Goal: Task Accomplishment & Management: Manage account settings

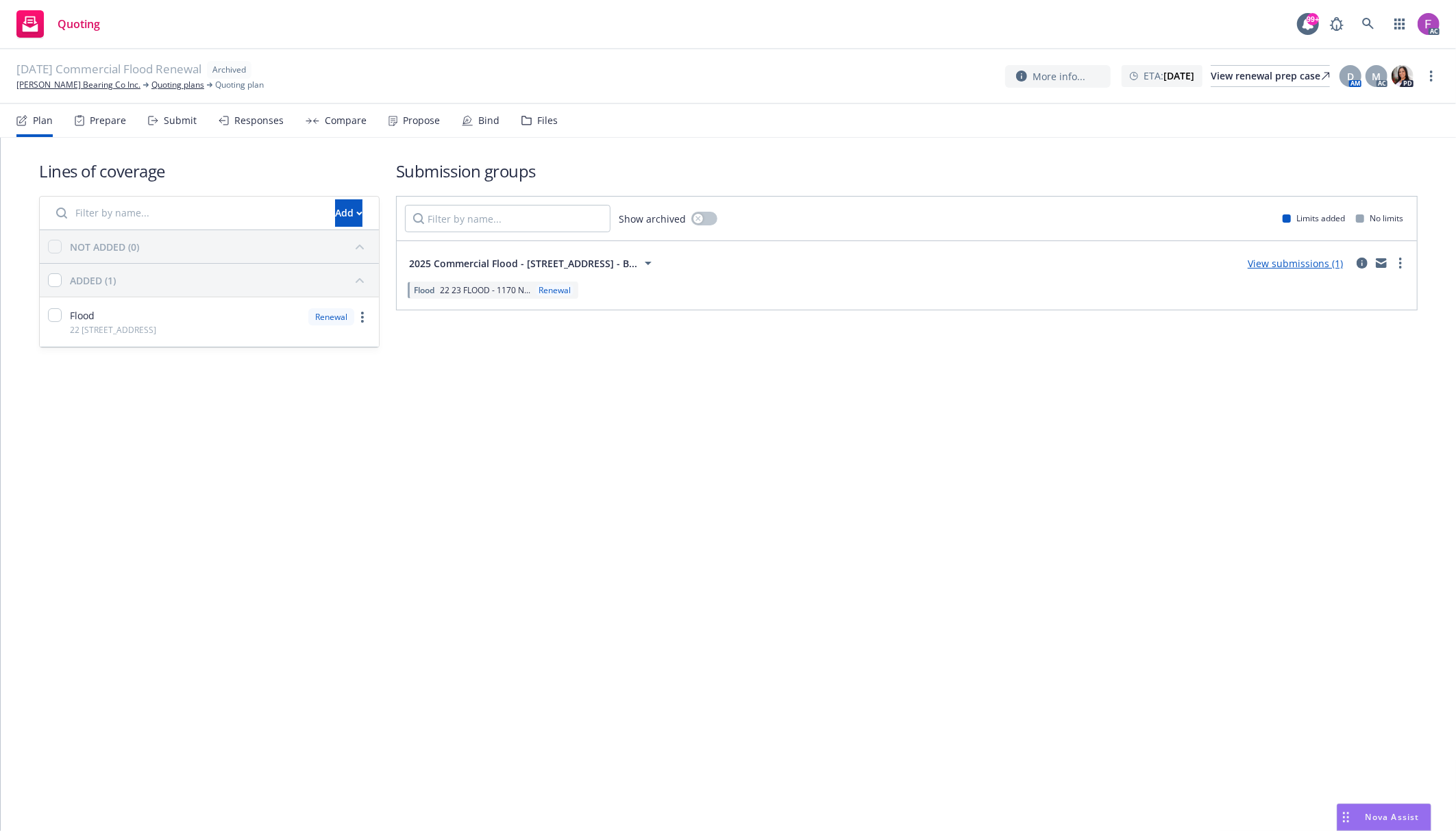
click at [551, 115] on div "Files" at bounding box center [547, 120] width 20 height 11
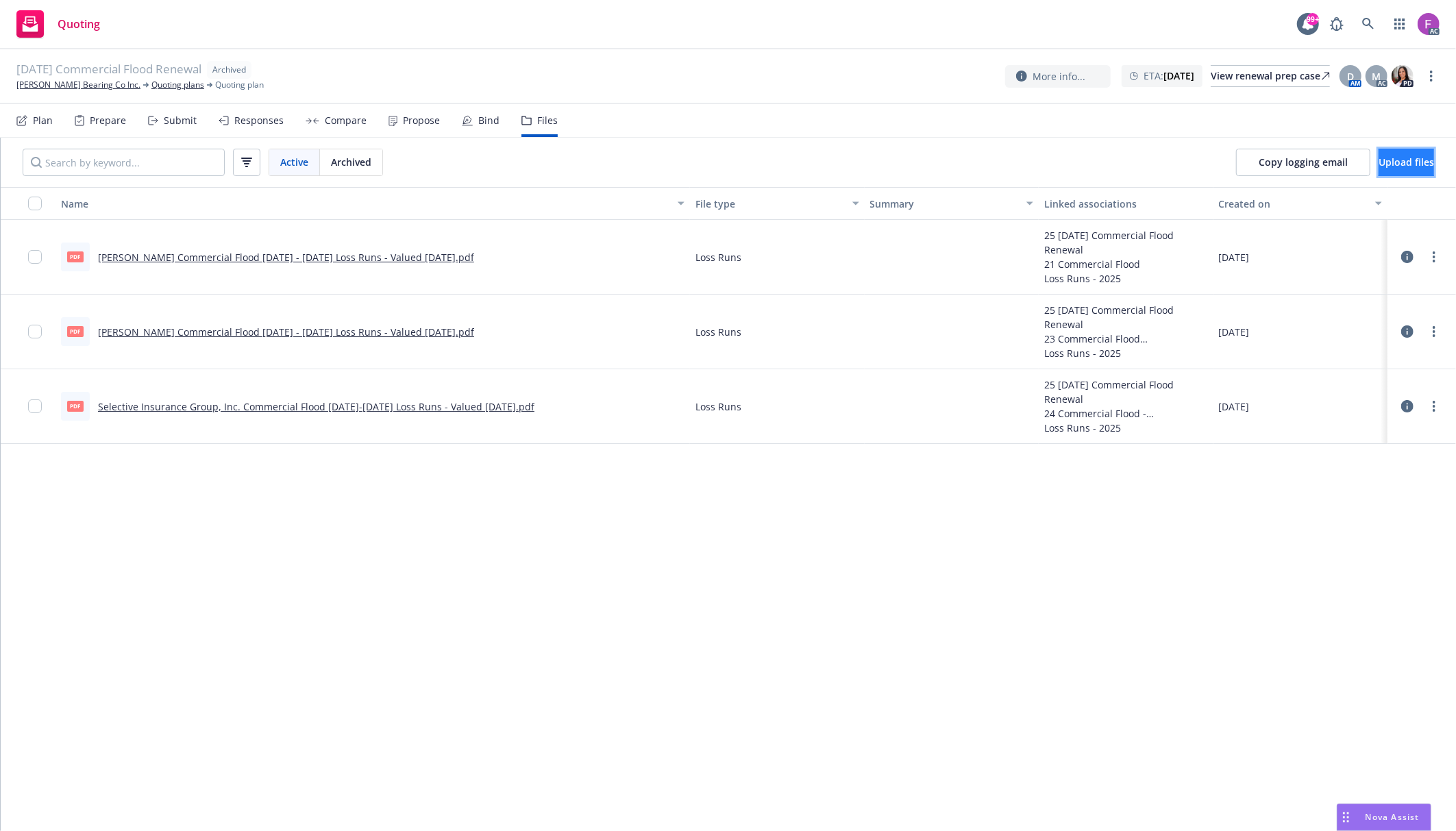
click at [1407, 165] on span "Upload files" at bounding box center [1406, 162] width 56 height 13
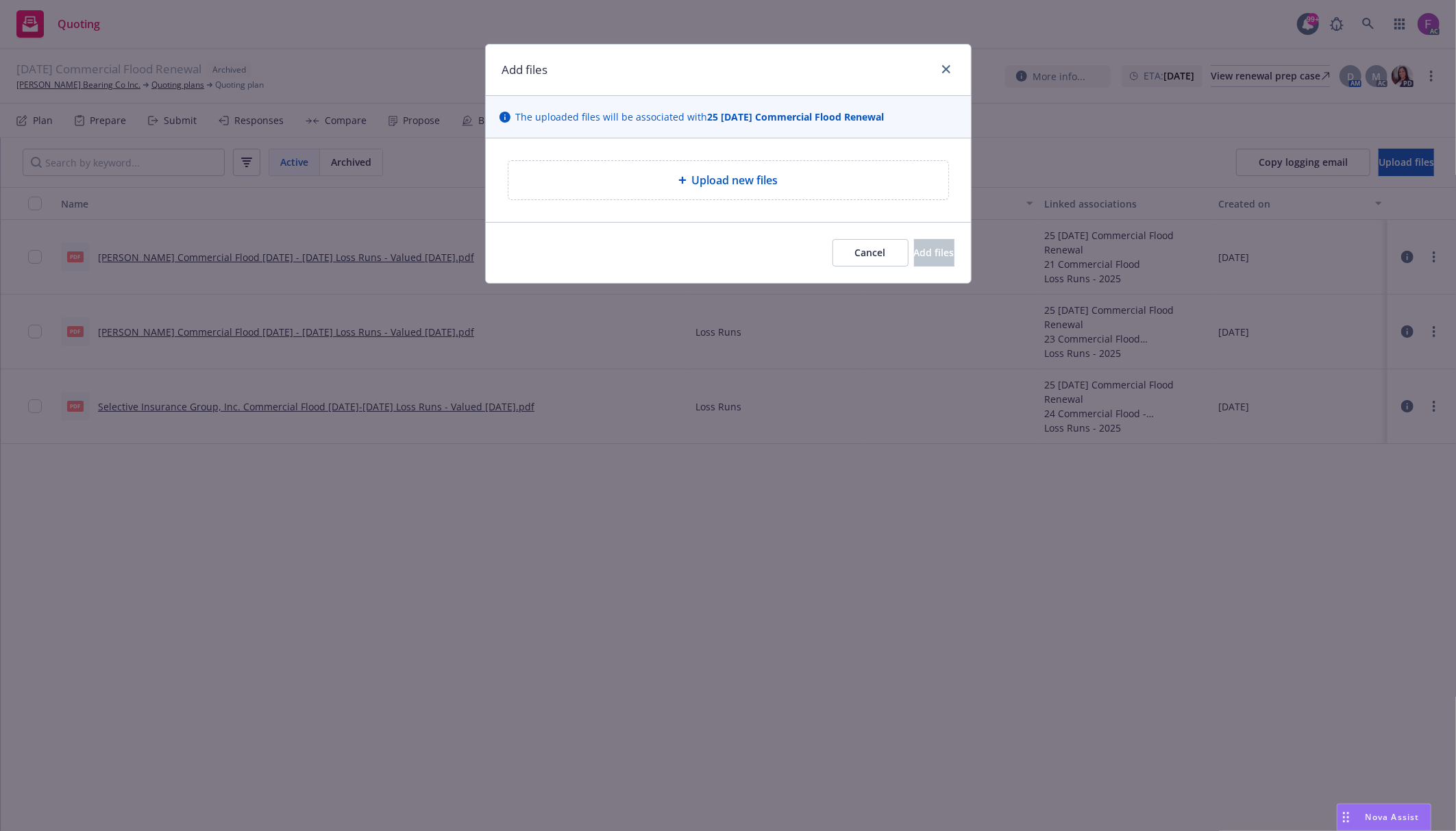
click at [768, 187] on span "Upload new files" at bounding box center [735, 179] width 87 height 17
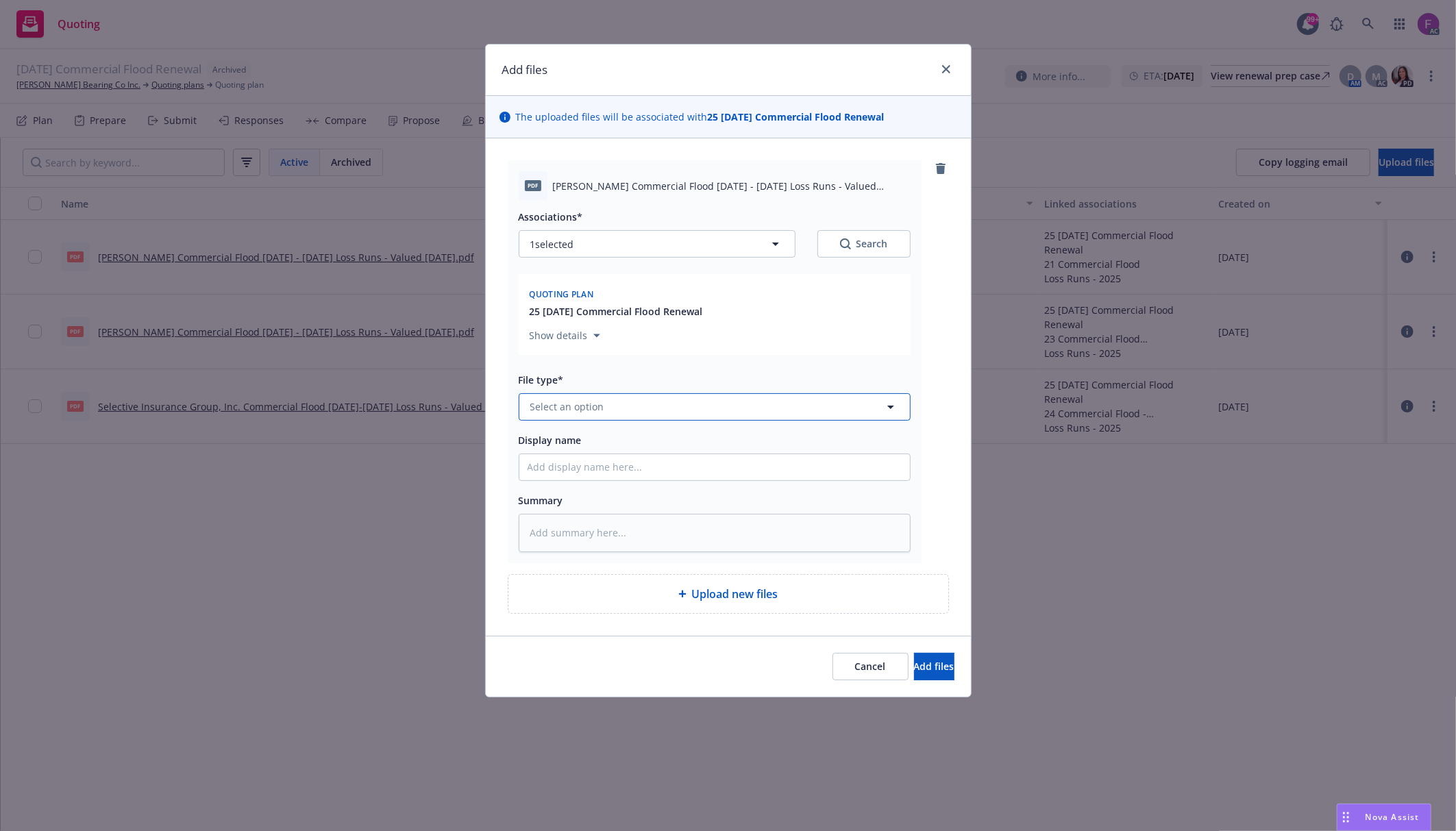
click at [606, 408] on button "Select an option" at bounding box center [714, 407] width 392 height 27
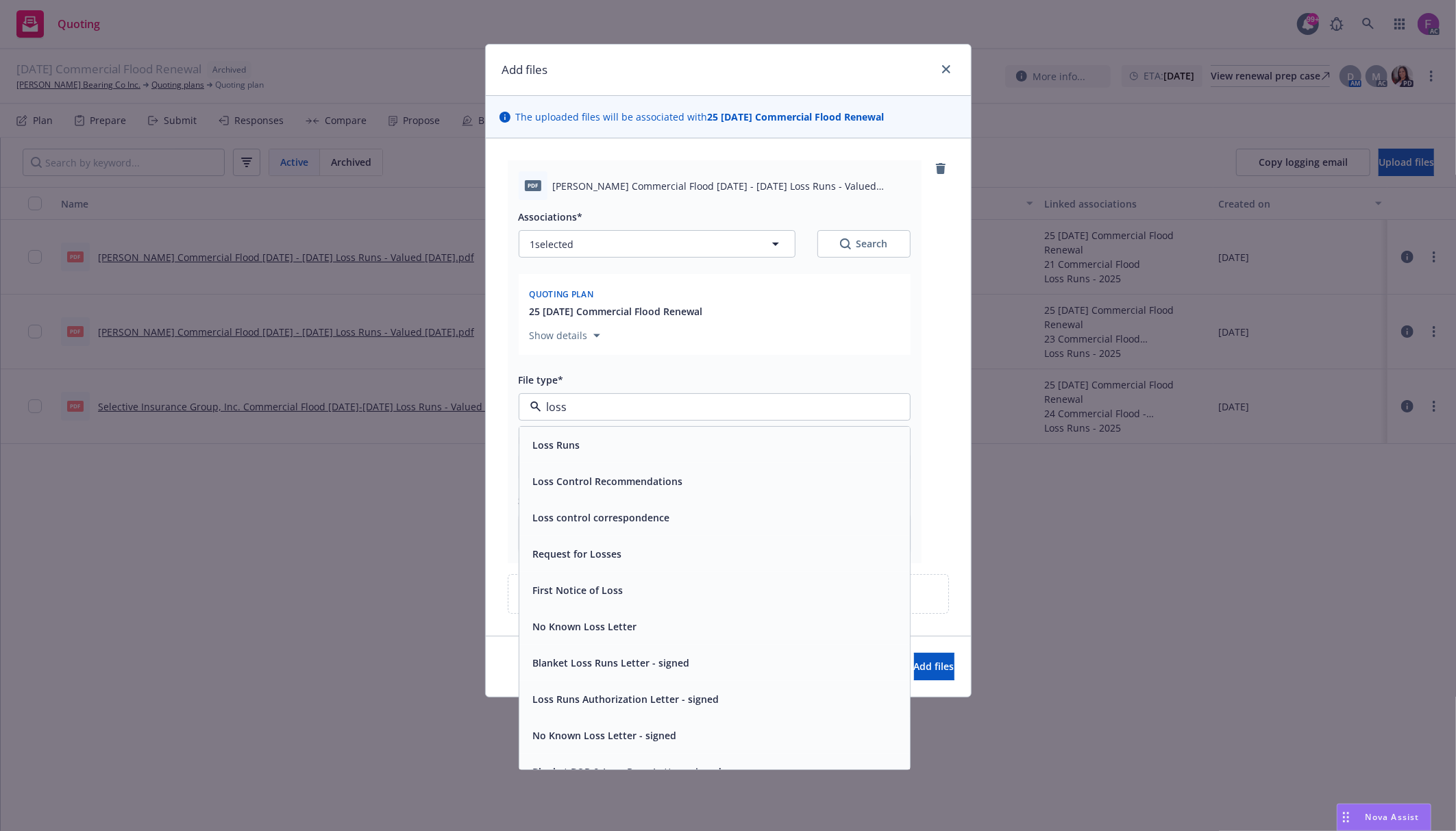
paste input "Loss Run"
type input "Loss Run"
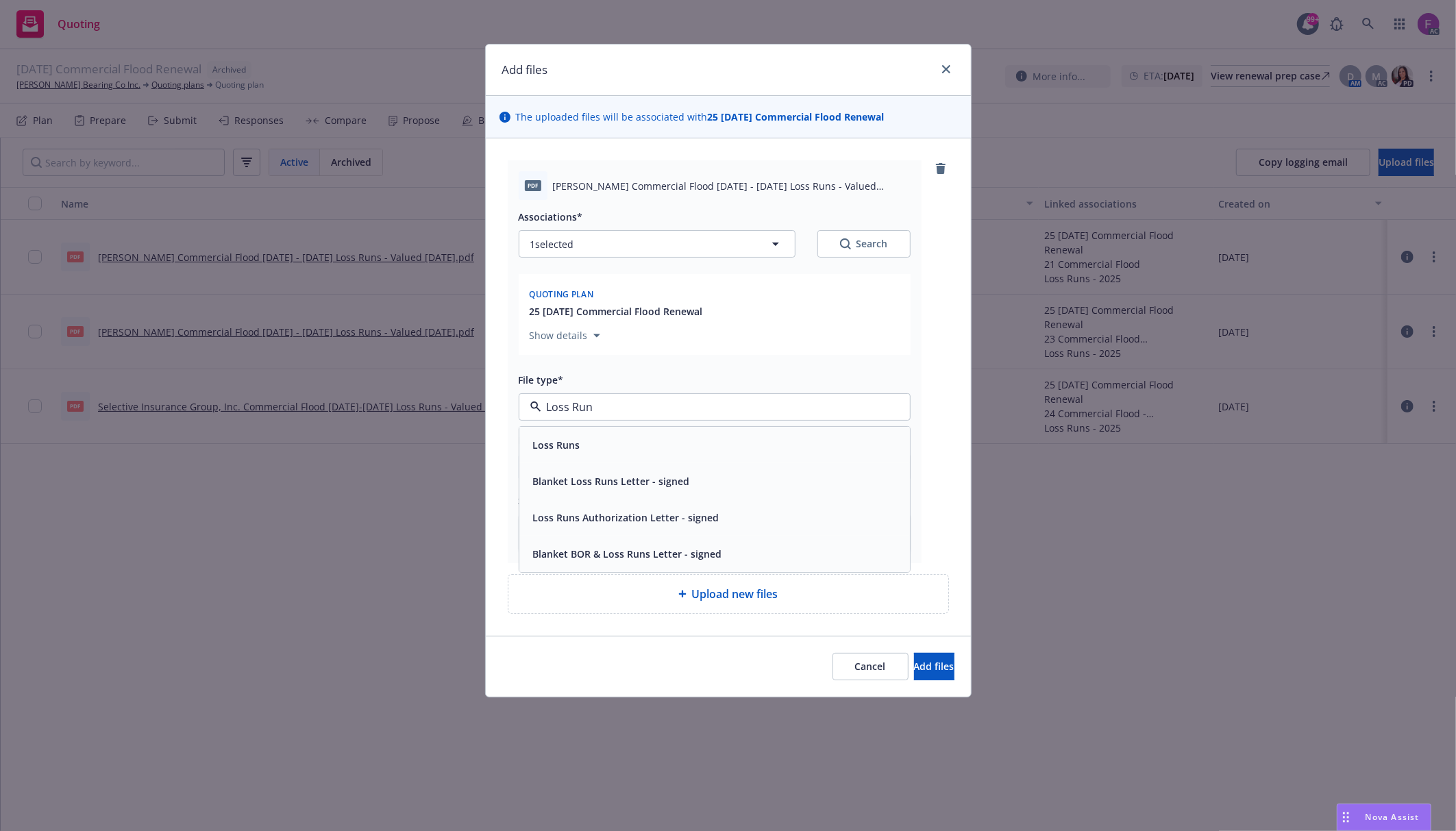
click at [623, 444] on div "Loss Runs" at bounding box center [714, 445] width 374 height 19
click at [563, 244] on span "1 selected" at bounding box center [553, 244] width 44 height 14
type textarea "x"
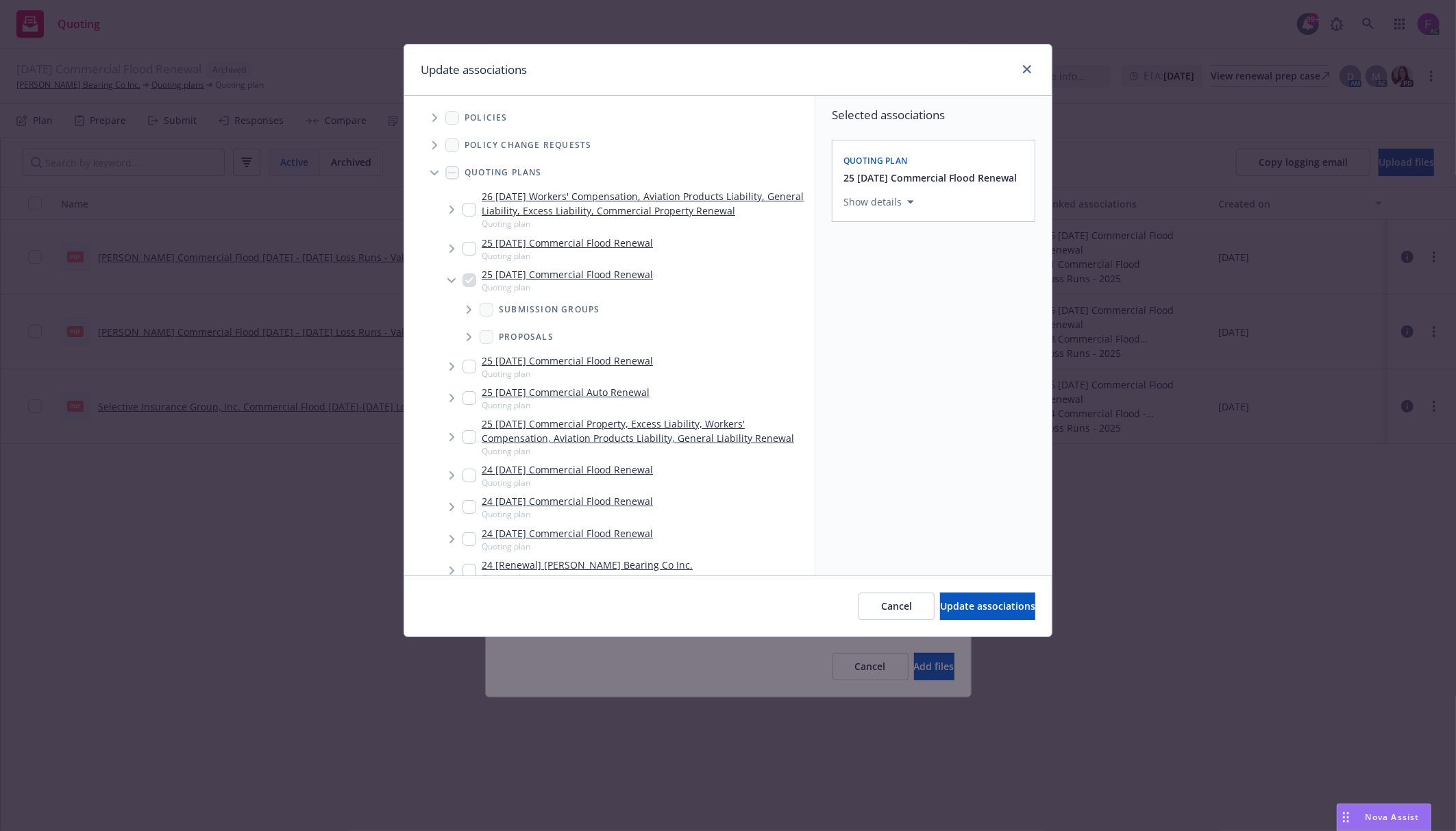
click at [430, 111] on span "Tree Example" at bounding box center [434, 118] width 22 height 22
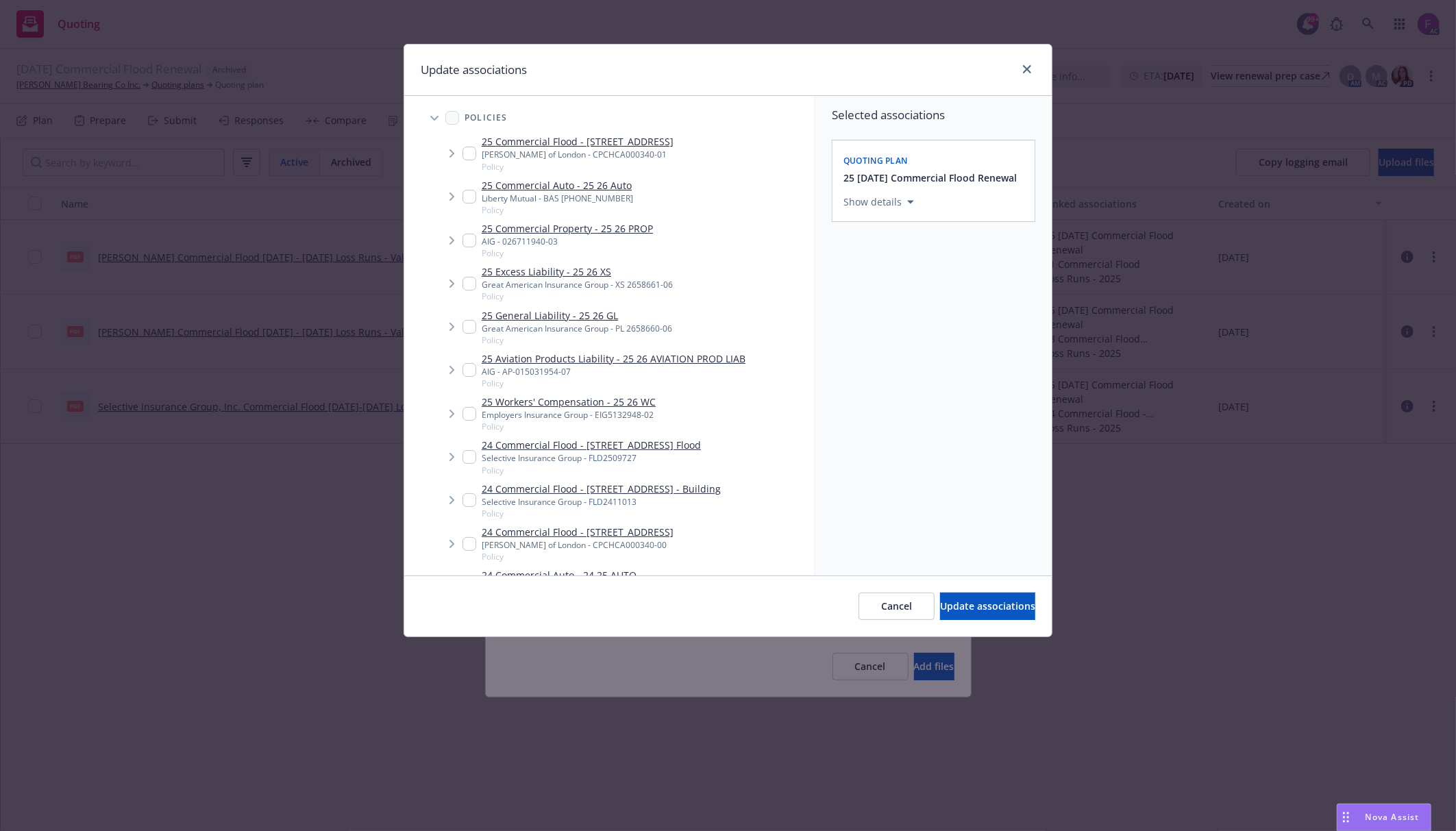
click at [615, 53] on div "Update associations" at bounding box center [728, 70] width 648 height 51
click at [467, 152] on input "Tree Example" at bounding box center [469, 153] width 13 height 13
checkbox input "true"
click at [472, 543] on input "Tree Example" at bounding box center [469, 543] width 13 height 13
checkbox input "true"
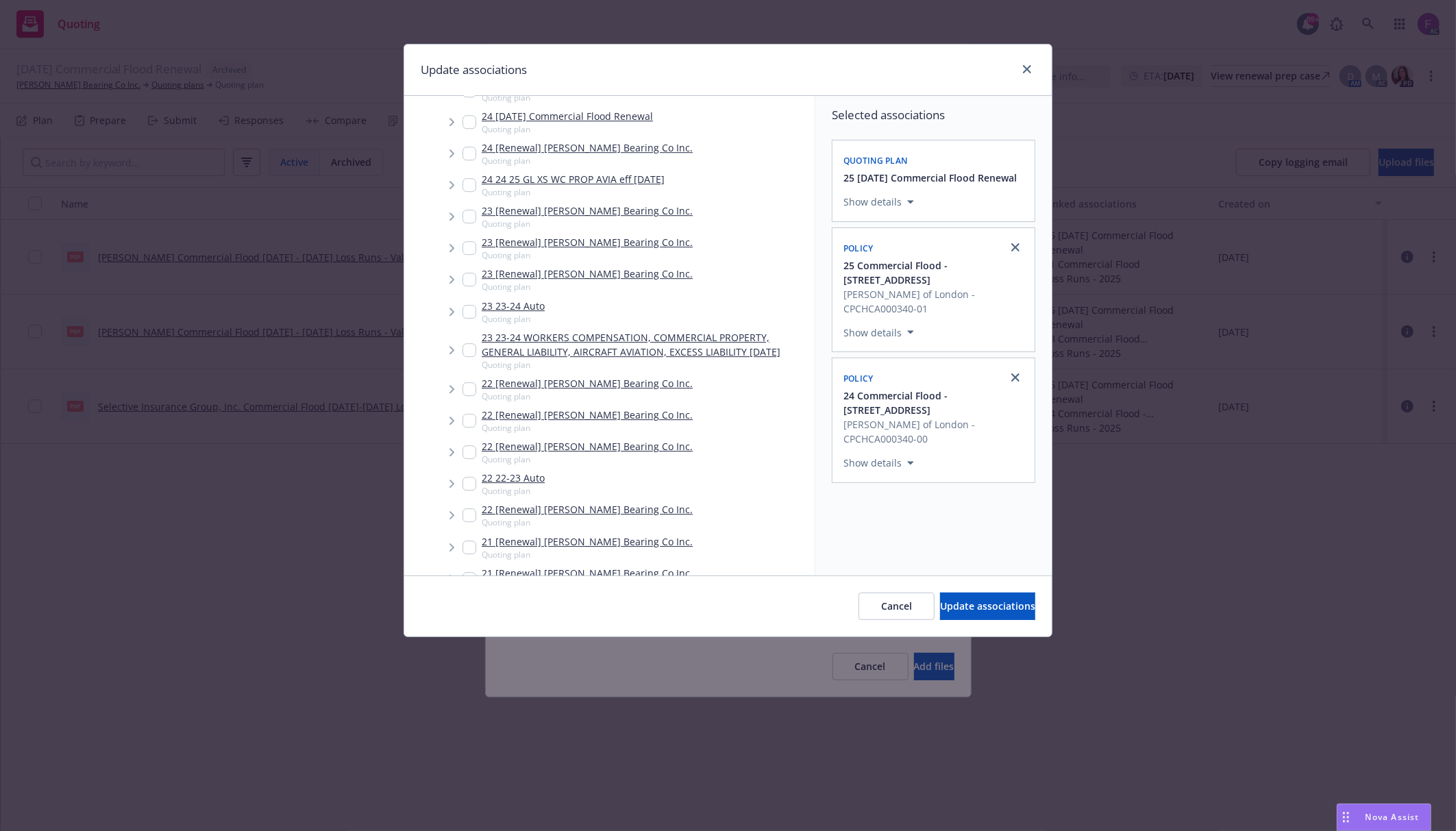
scroll to position [3704, 0]
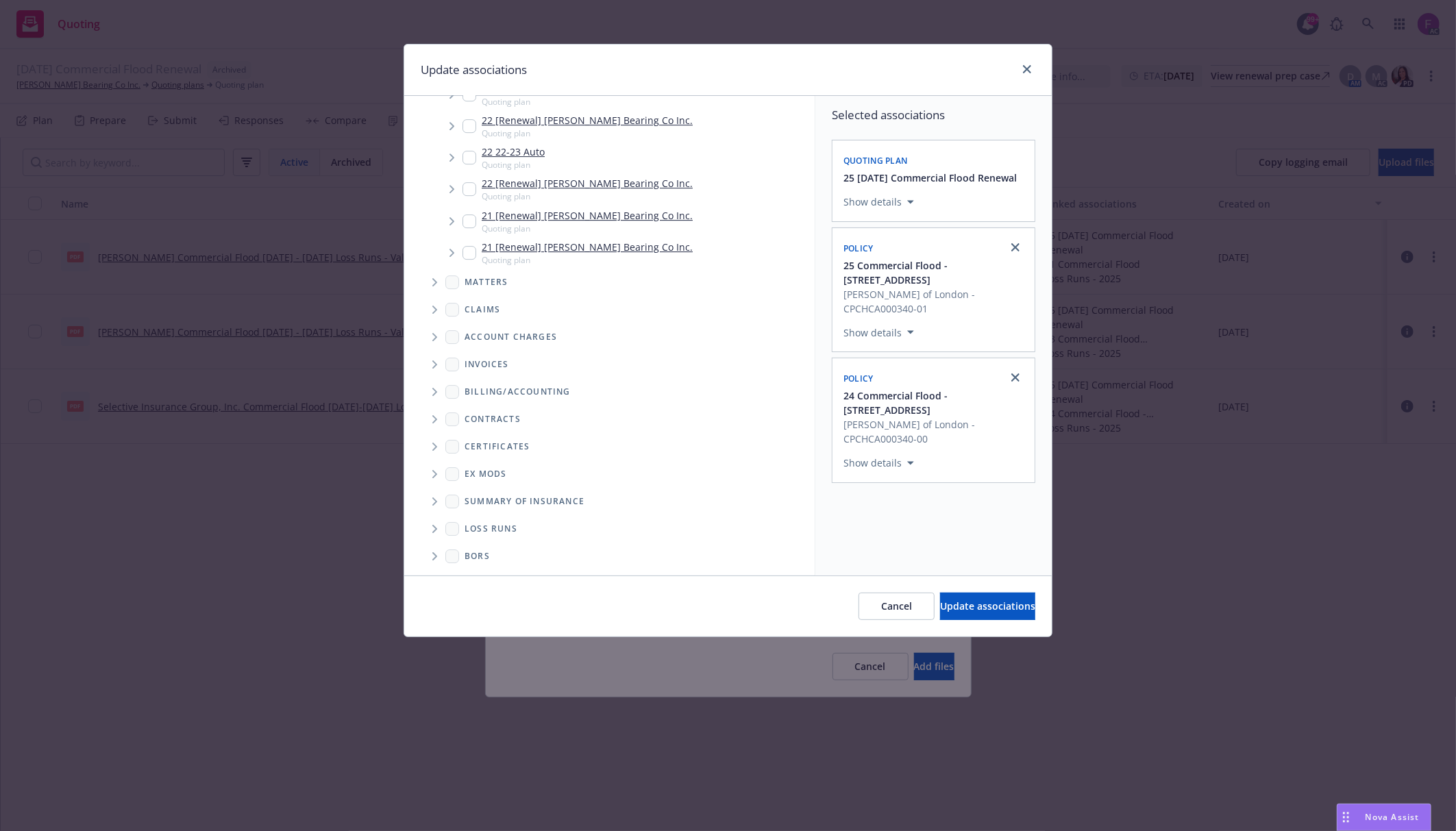
click at [437, 527] on icon "Folder Tree Example" at bounding box center [434, 528] width 4 height 8
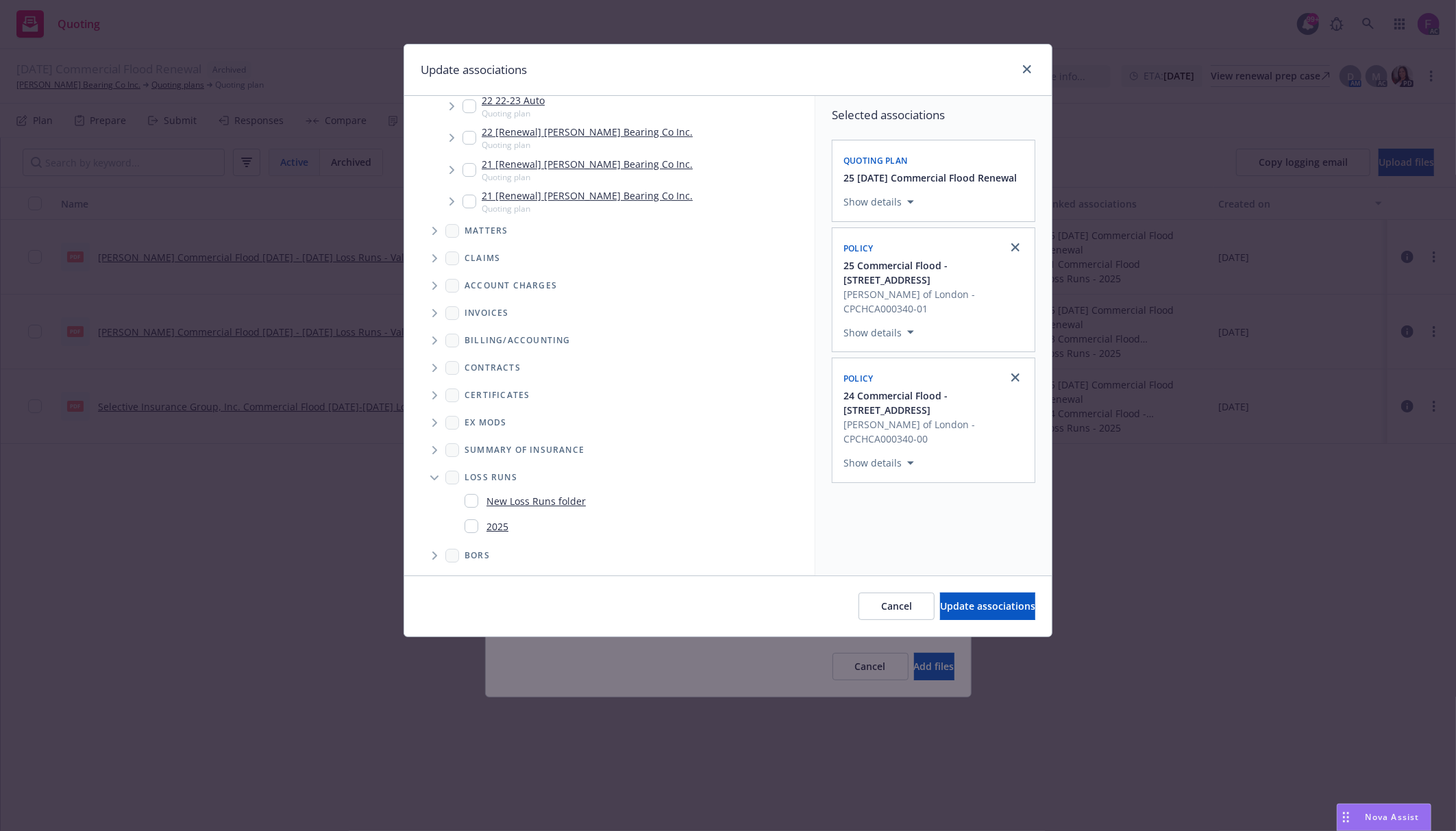
click at [466, 522] on input "Folder Tree Example" at bounding box center [471, 525] width 13 height 13
checkbox input "true"
click at [954, 615] on button "Update associations" at bounding box center [988, 606] width 96 height 27
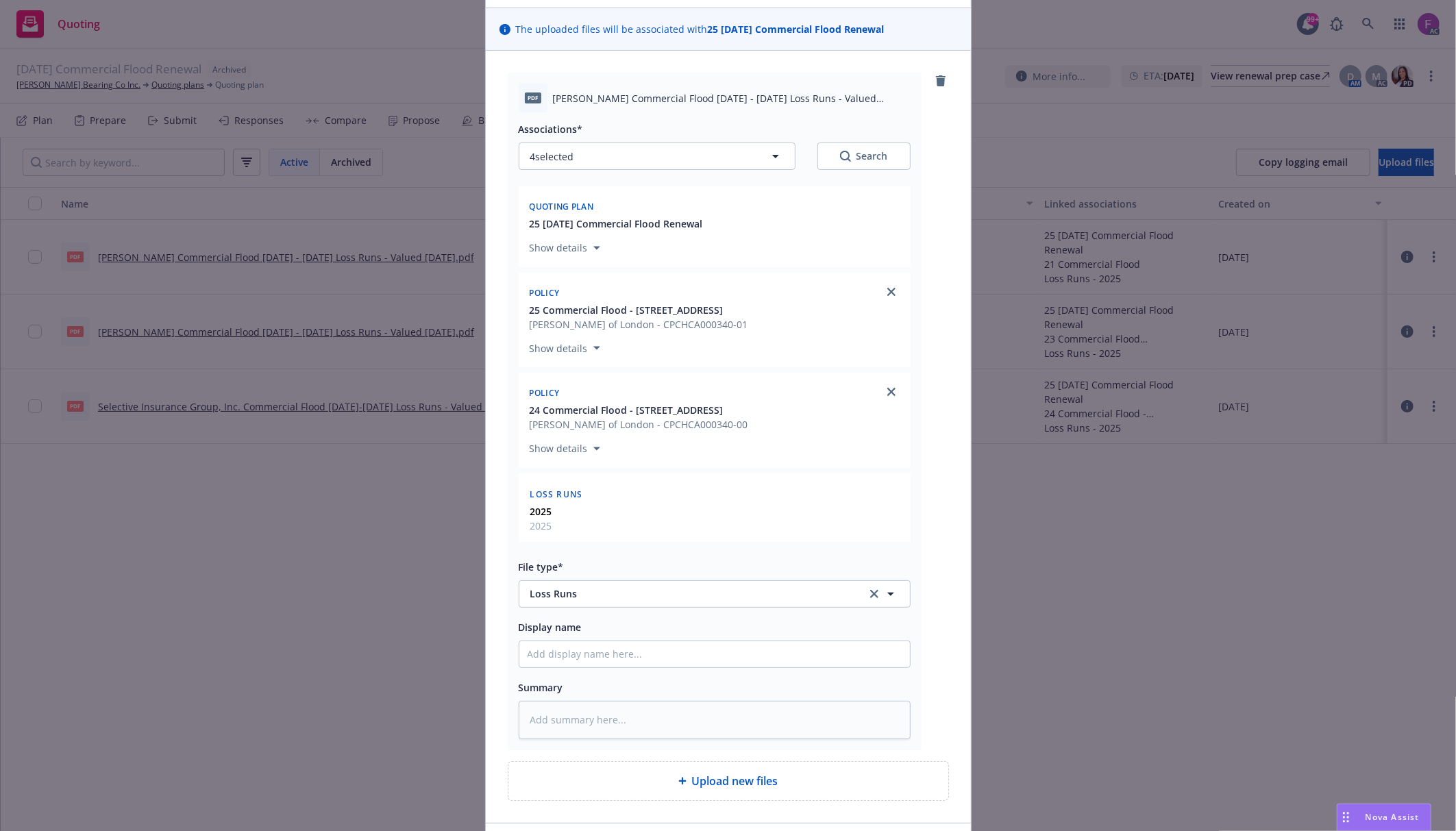
scroll to position [187, 0]
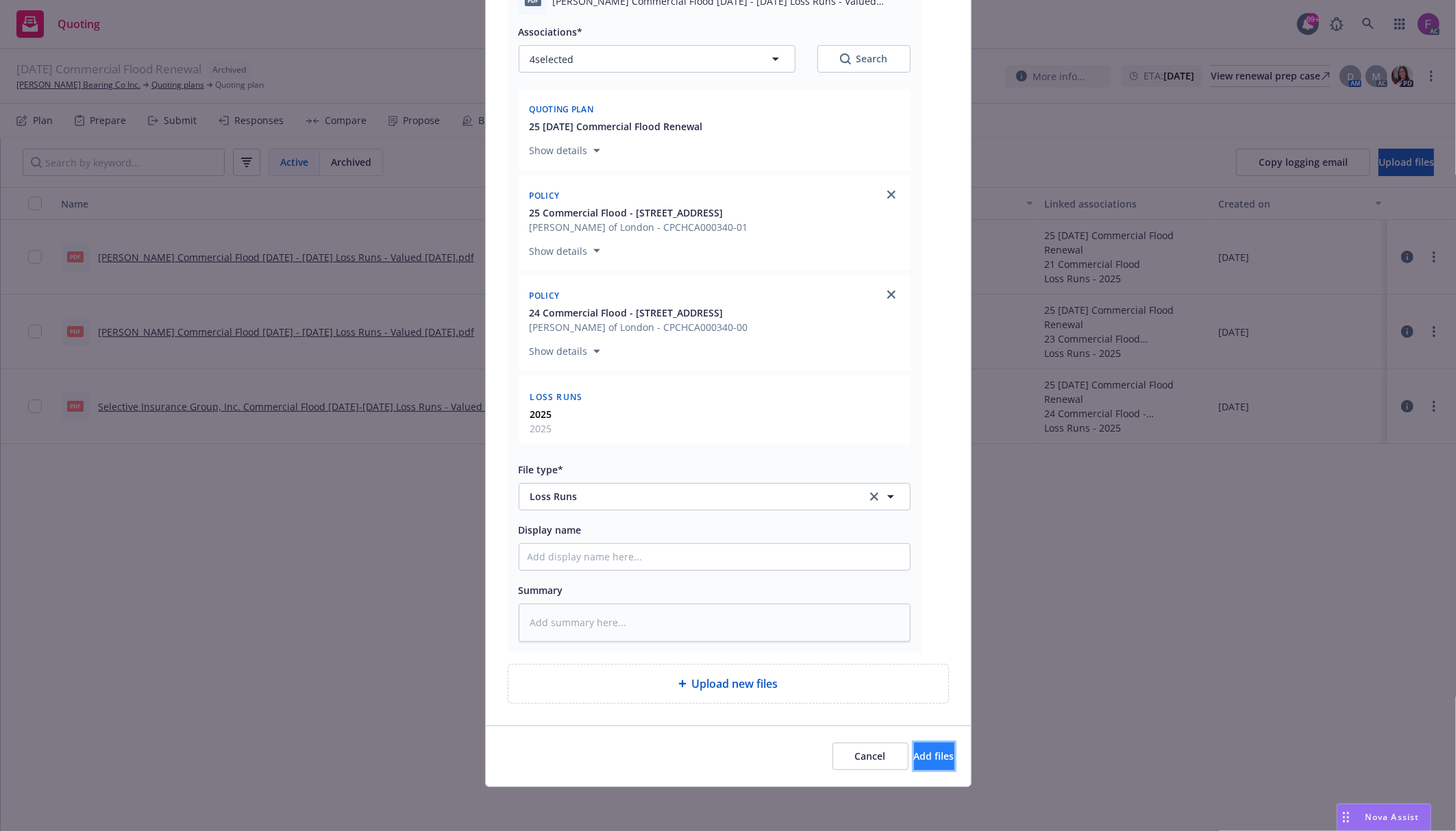
click at [914, 753] on span "Add files" at bounding box center [934, 755] width 41 height 13
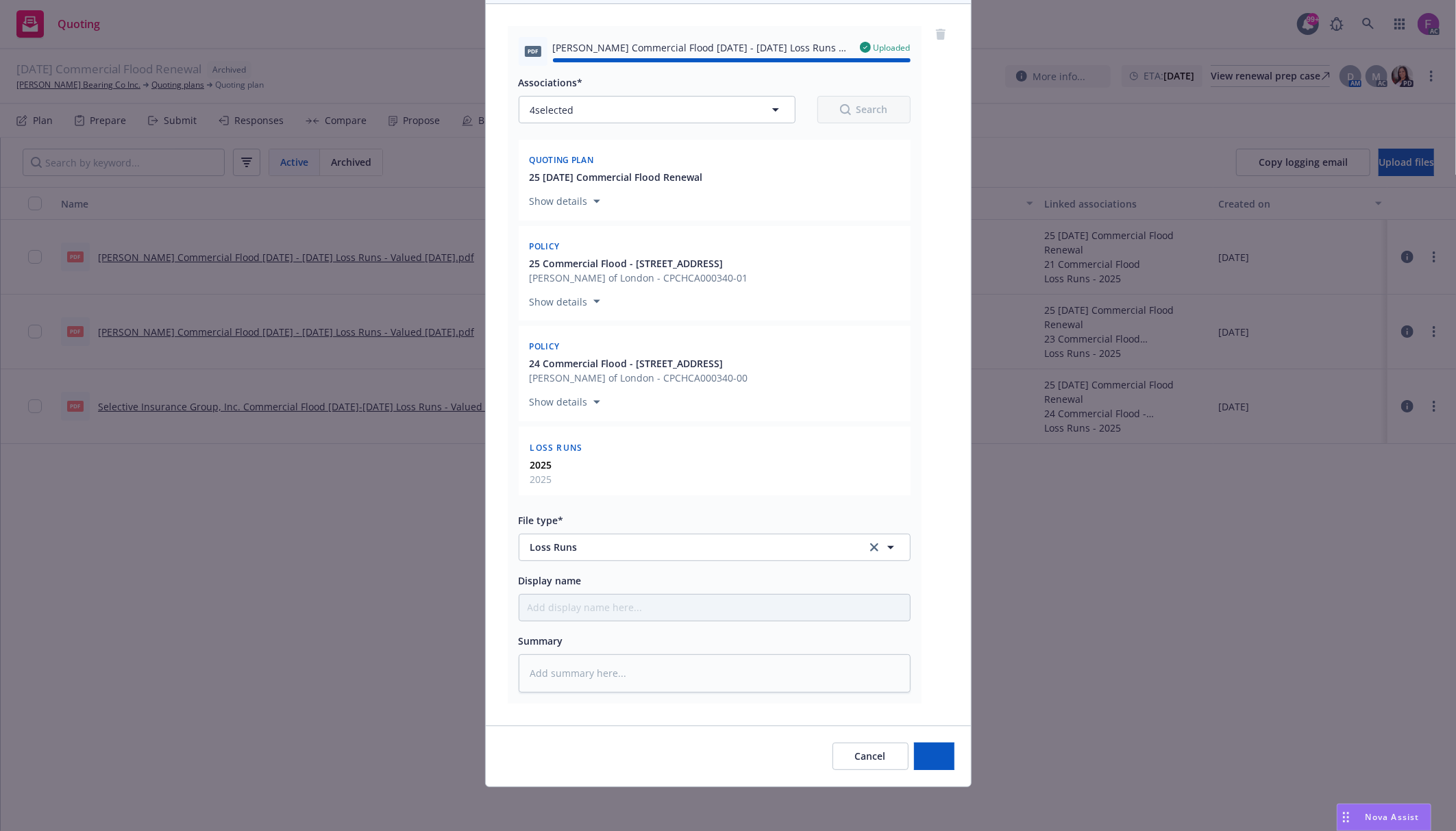
type textarea "x"
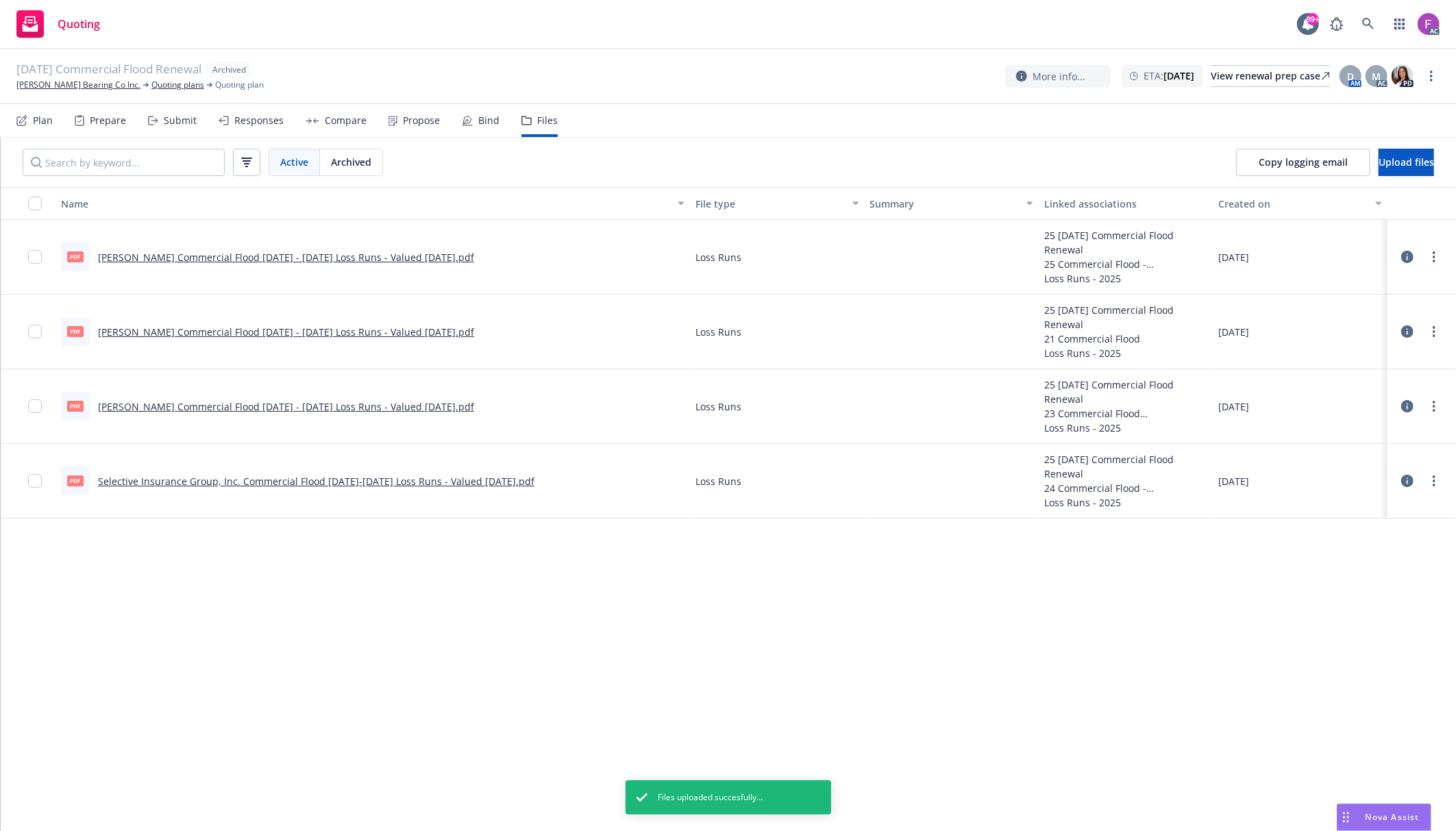
click at [326, 332] on link "Lloyd's Commercial Flood 2020 - 2022 Loss Runs - Valued 2025-08-25.pdf" at bounding box center [286, 332] width 376 height 13
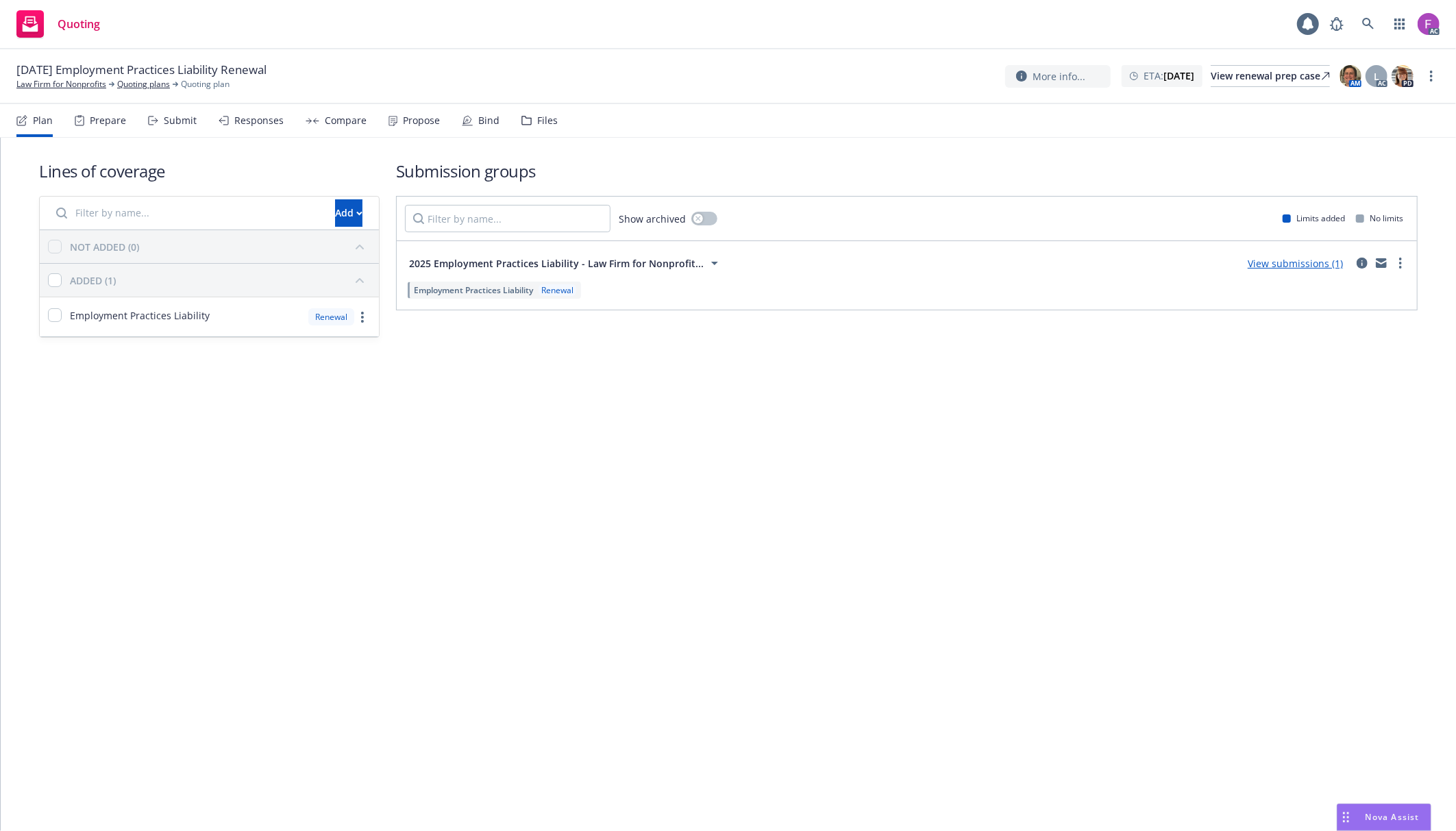
click at [537, 118] on div "Files" at bounding box center [547, 120] width 20 height 11
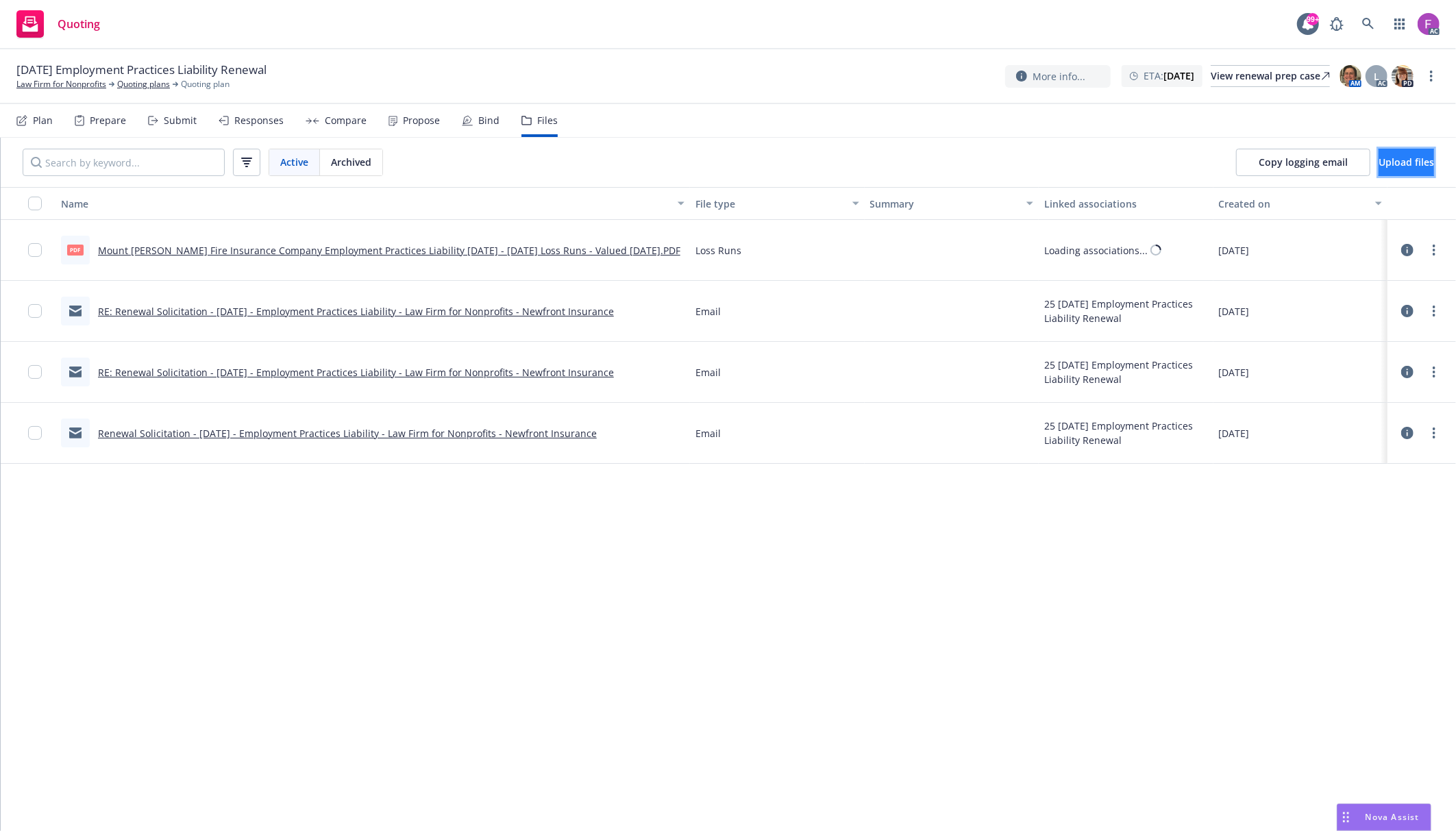
click at [1378, 171] on button "Upload files" at bounding box center [1406, 162] width 56 height 27
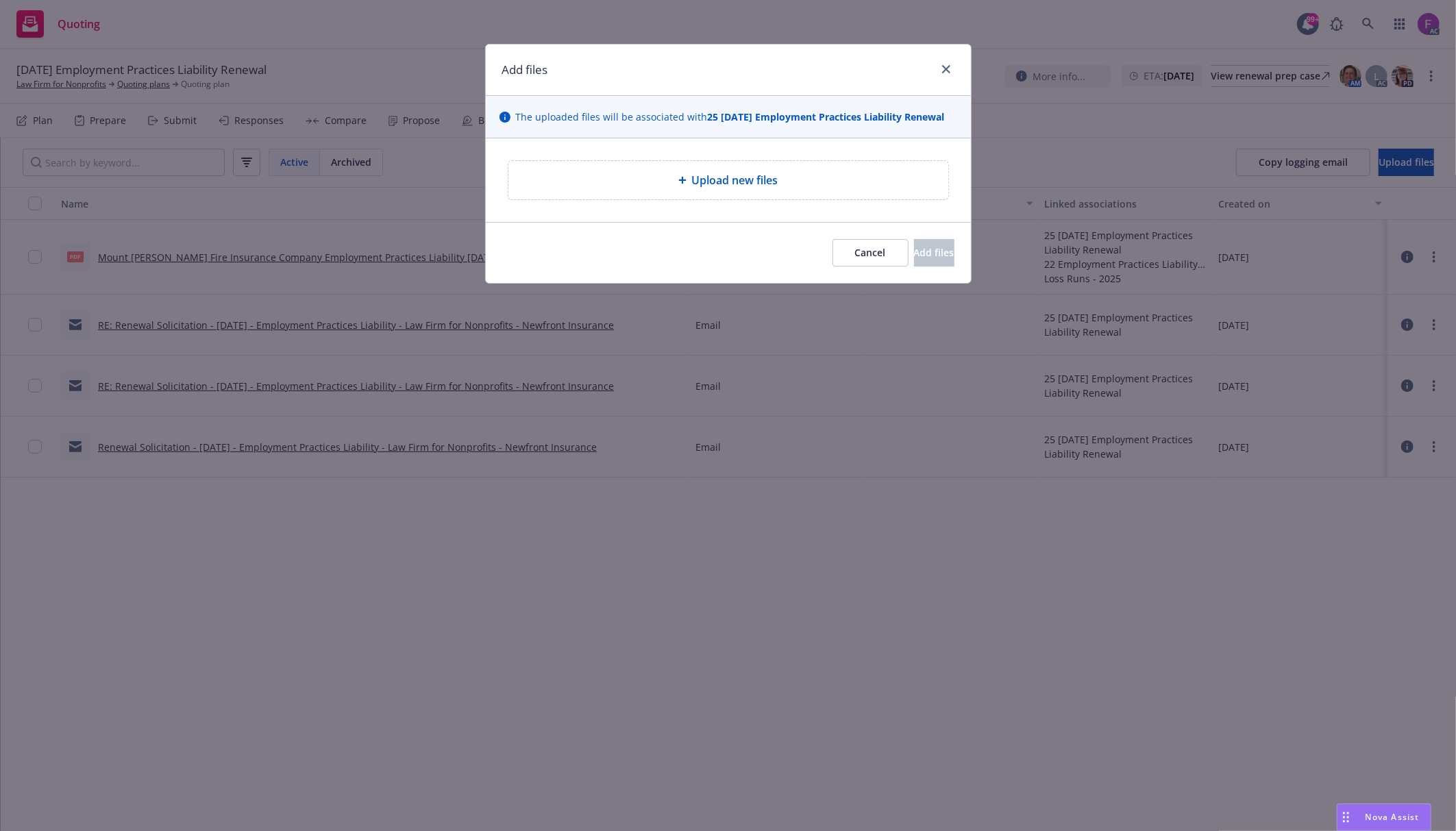
click at [707, 179] on span "Upload new files" at bounding box center [735, 179] width 87 height 17
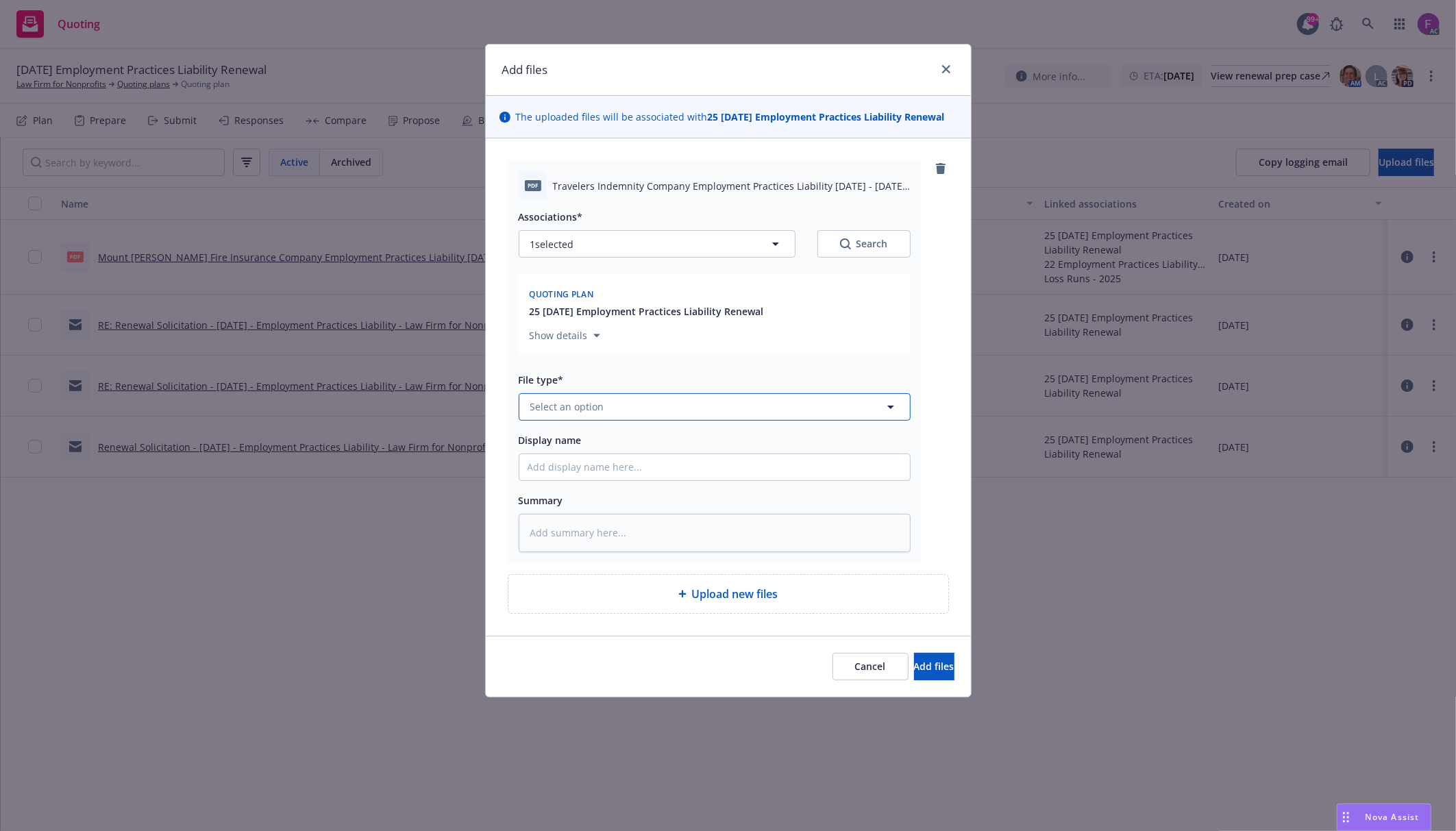
click at [601, 412] on span "Select an option" at bounding box center [568, 407] width 74 height 14
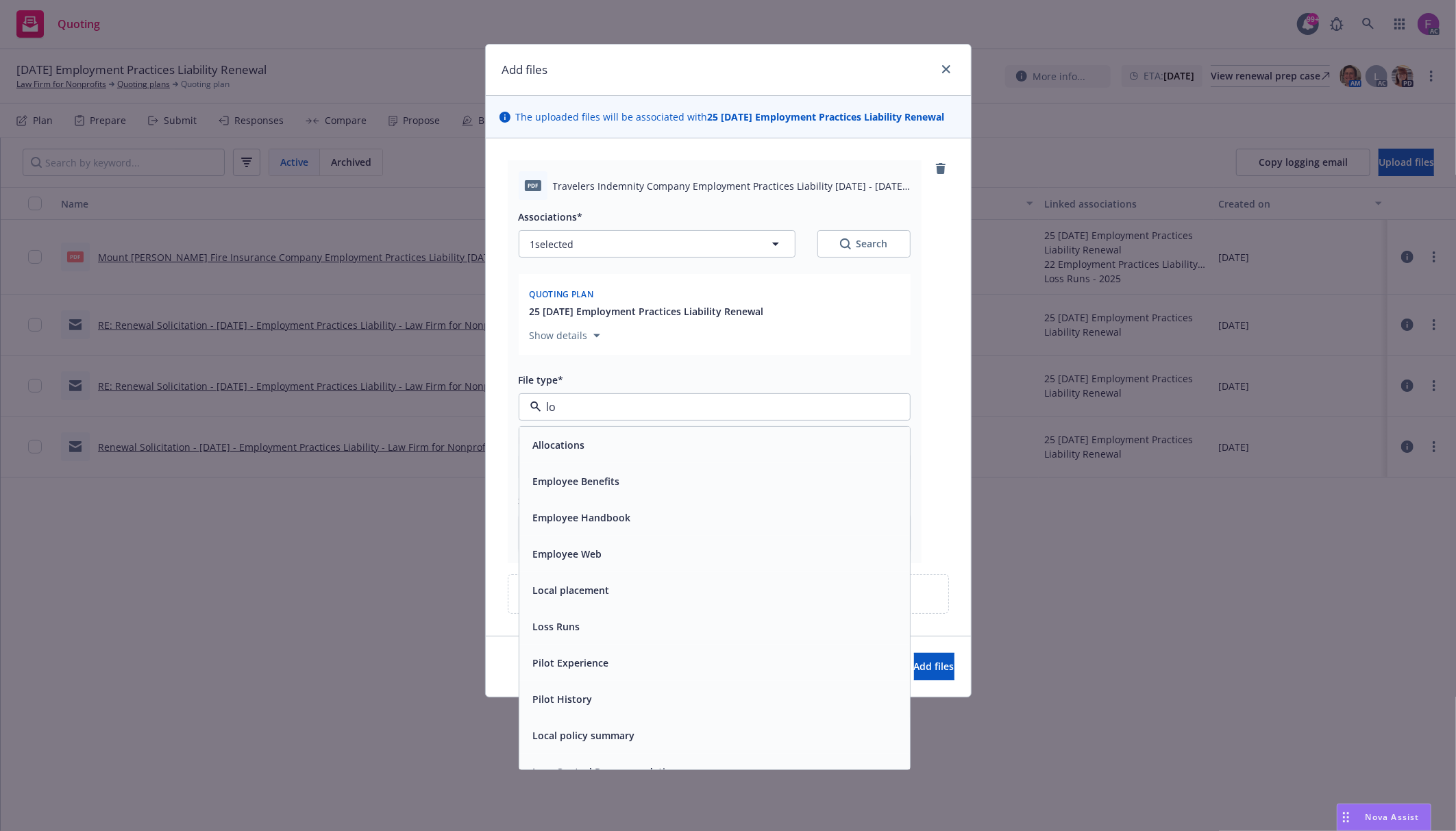
type input "los"
click at [618, 445] on div "Loss Runs" at bounding box center [714, 445] width 374 height 19
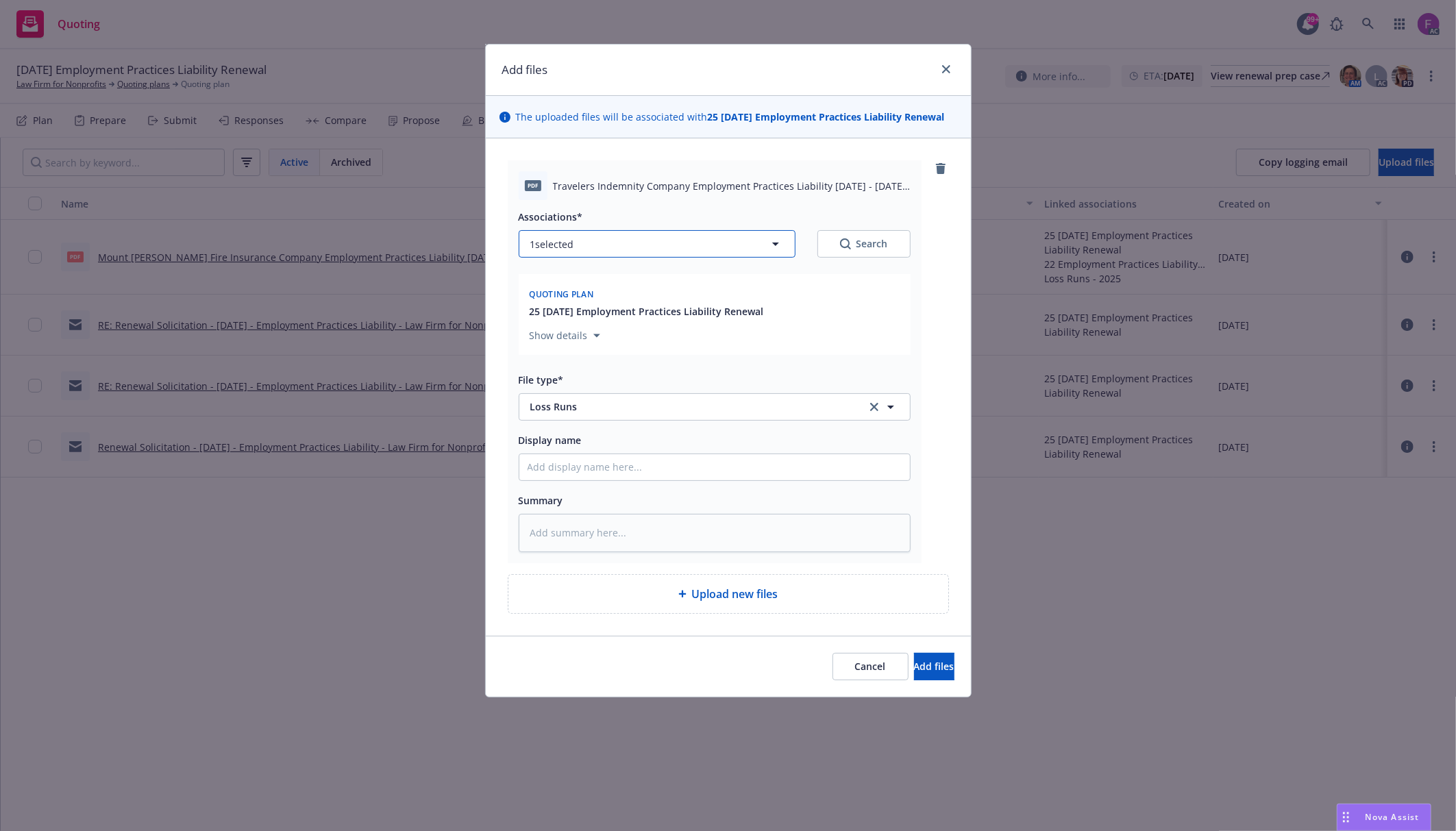
click at [579, 245] on button "1 selected" at bounding box center [656, 243] width 277 height 27
type textarea "x"
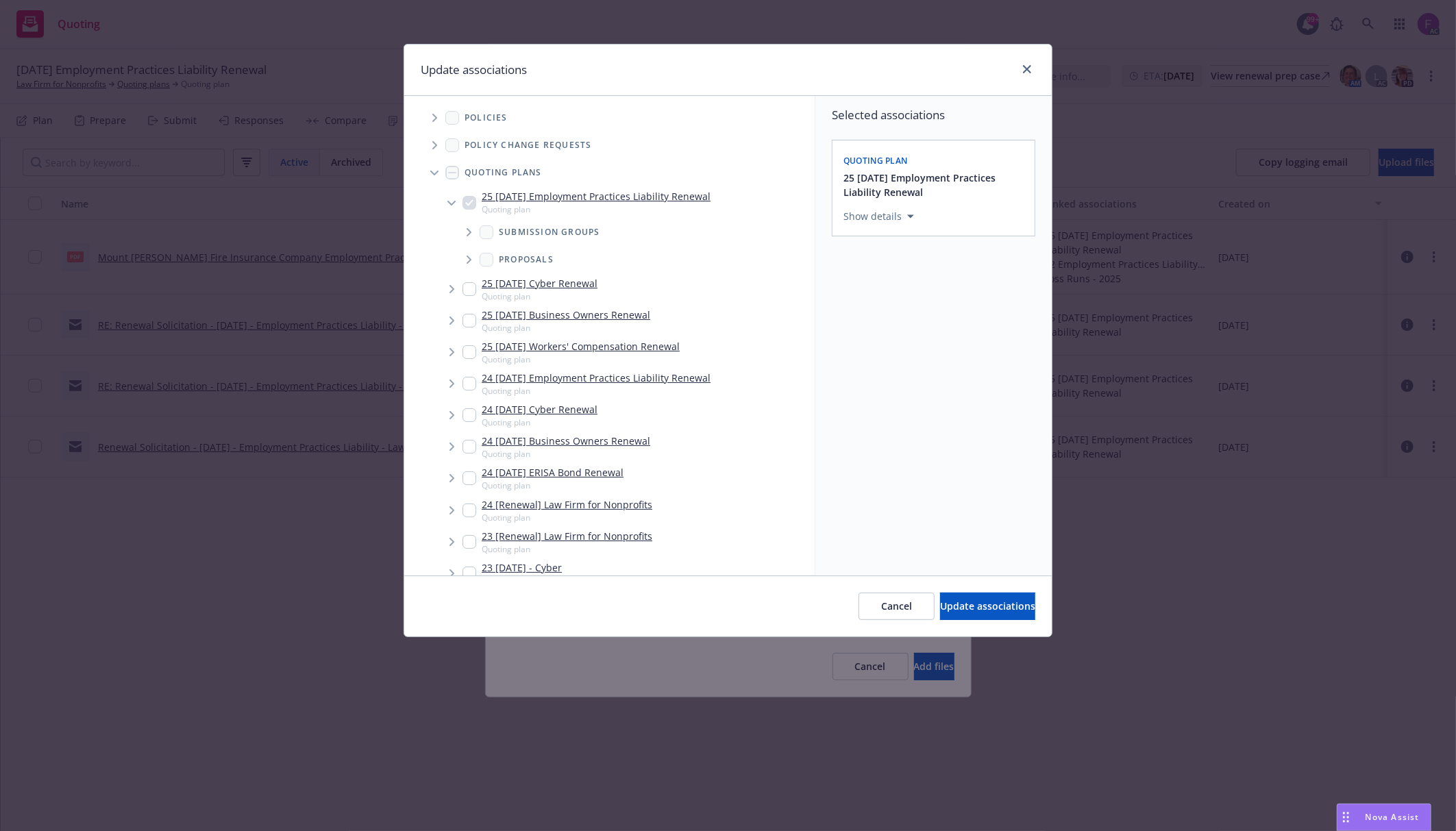
click at [433, 119] on icon "Tree Example" at bounding box center [435, 118] width 5 height 8
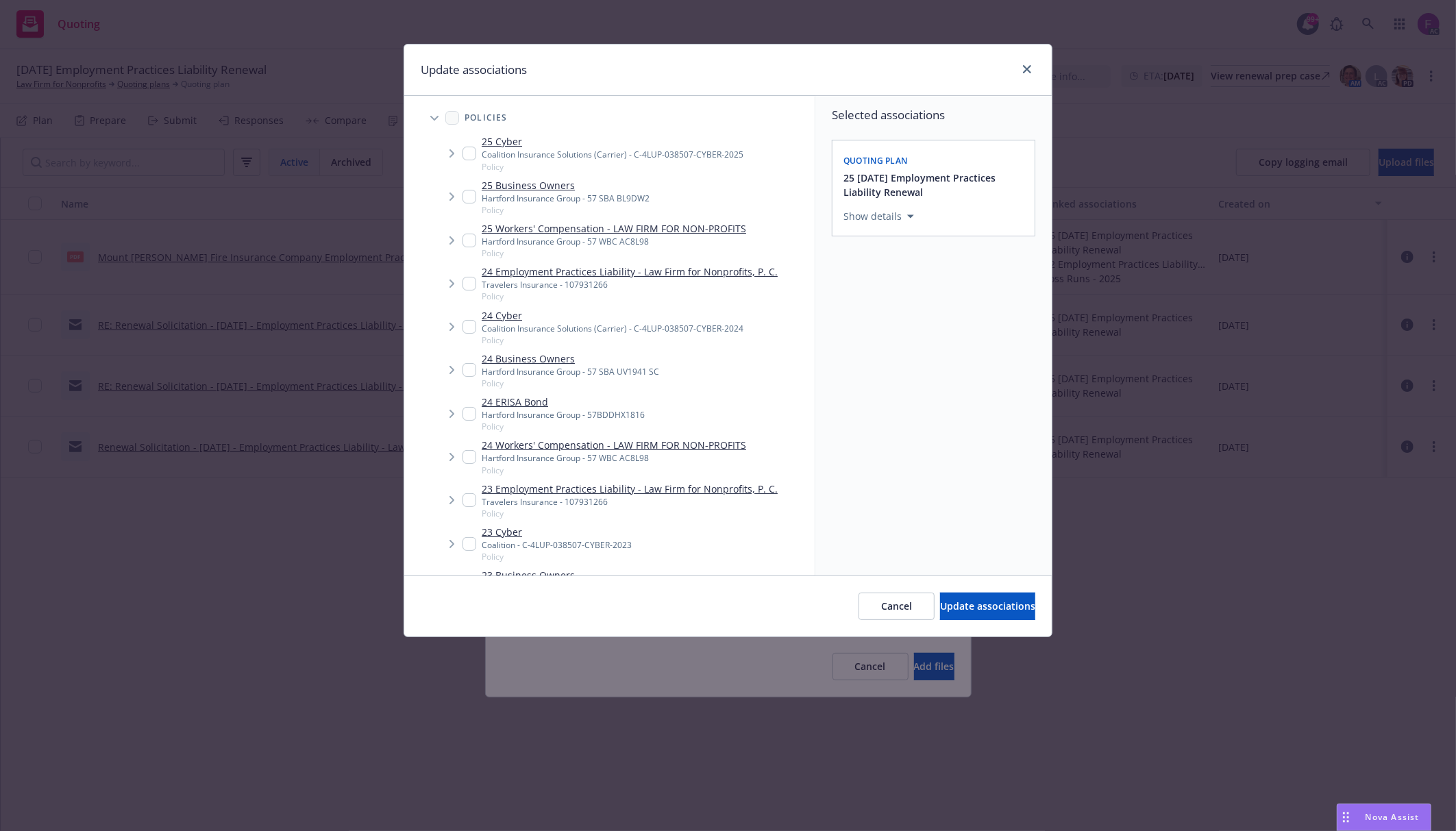
click at [667, 74] on div "Update associations" at bounding box center [728, 70] width 648 height 51
click at [464, 278] on input "Tree Example" at bounding box center [469, 283] width 13 height 13
checkbox input "true"
click at [470, 505] on input "Tree Example" at bounding box center [469, 499] width 13 height 13
checkbox input "true"
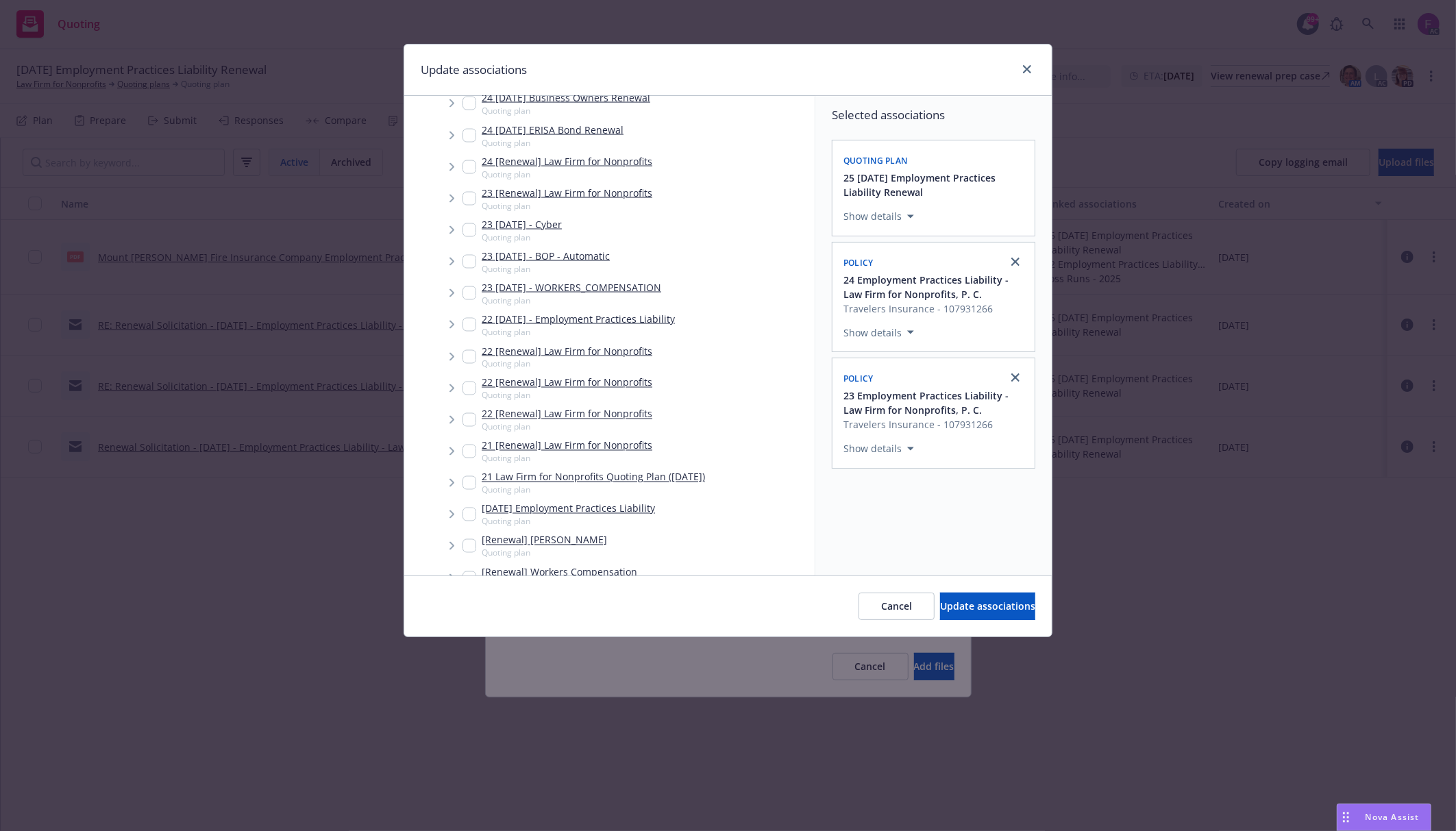
scroll to position [2370, 0]
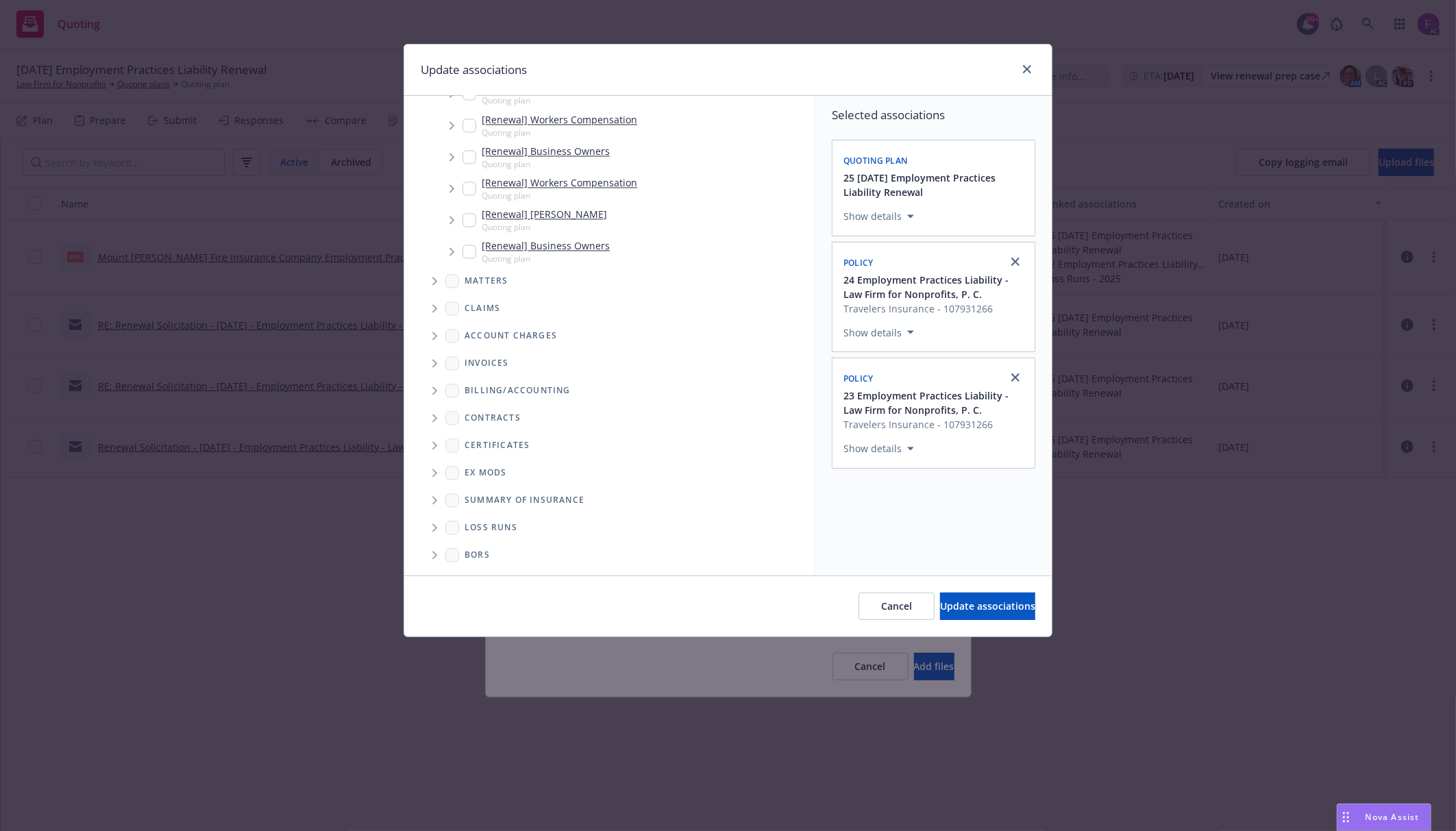
click at [434, 529] on icon "Folder Tree Example" at bounding box center [434, 527] width 4 height 8
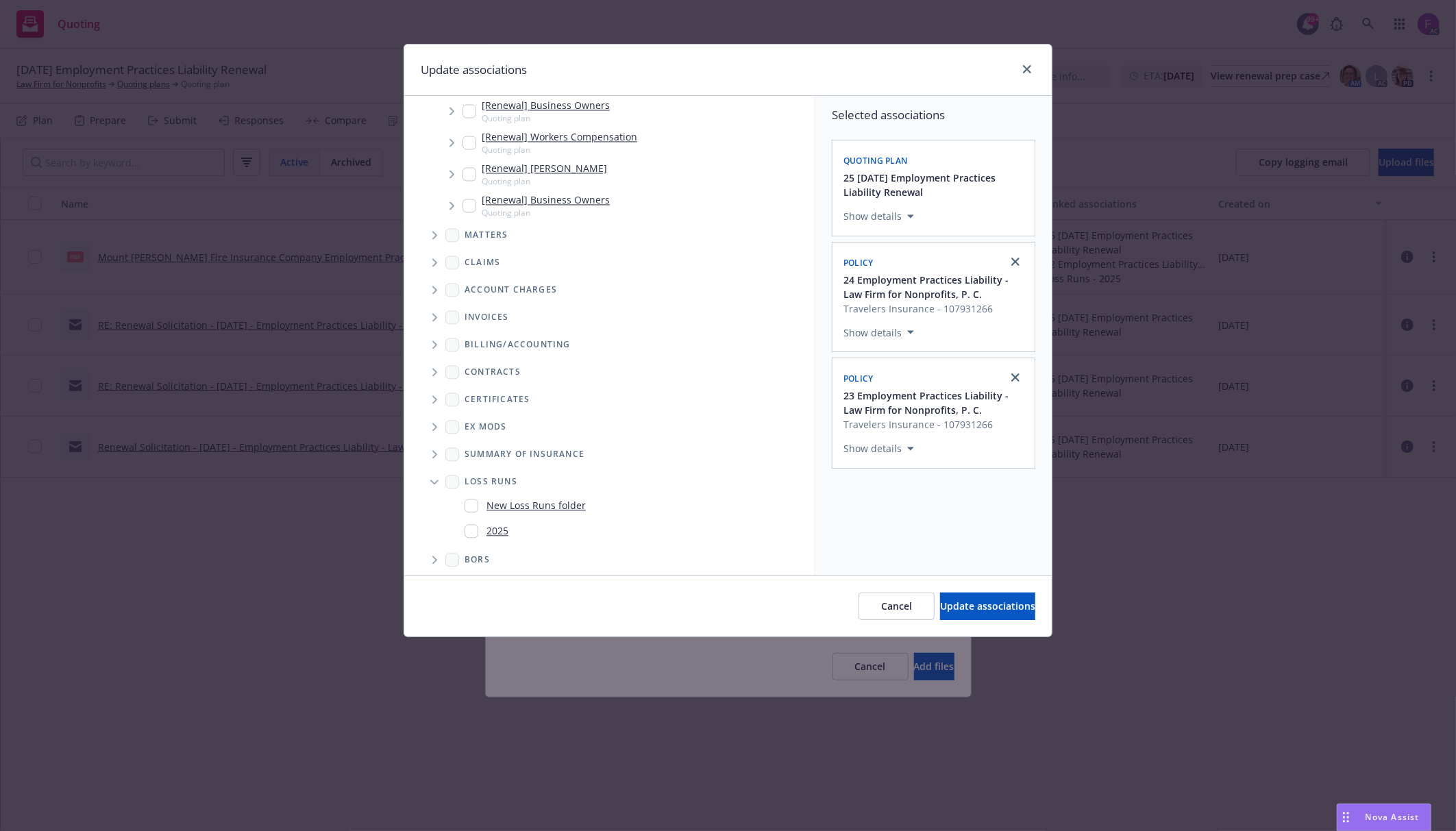
scroll to position [2420, 0]
click at [469, 530] on input "Folder Tree Example" at bounding box center [471, 526] width 13 height 13
checkbox input "true"
click at [1001, 614] on button "Update associations" at bounding box center [988, 606] width 96 height 27
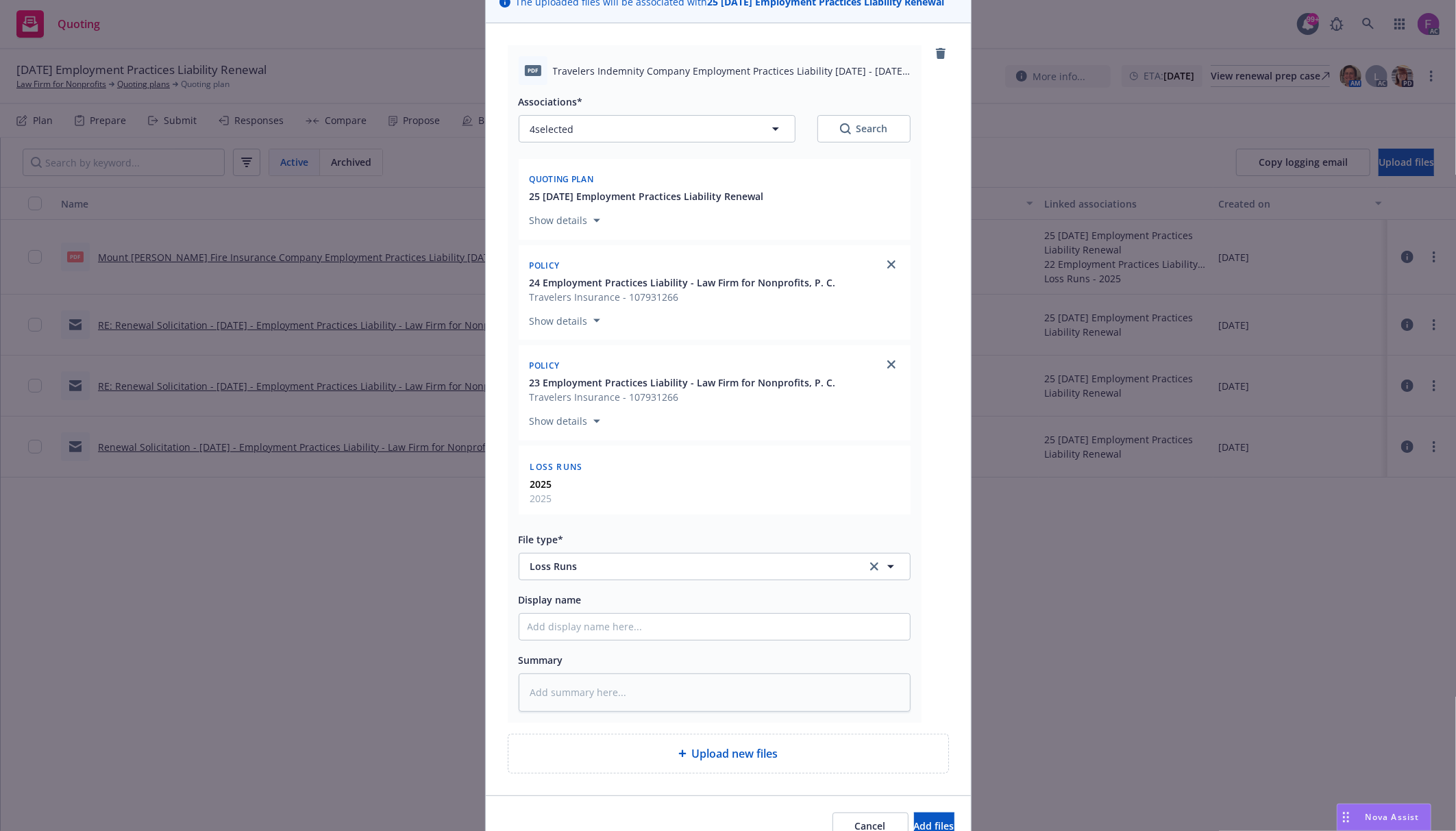
scroll to position [187, 0]
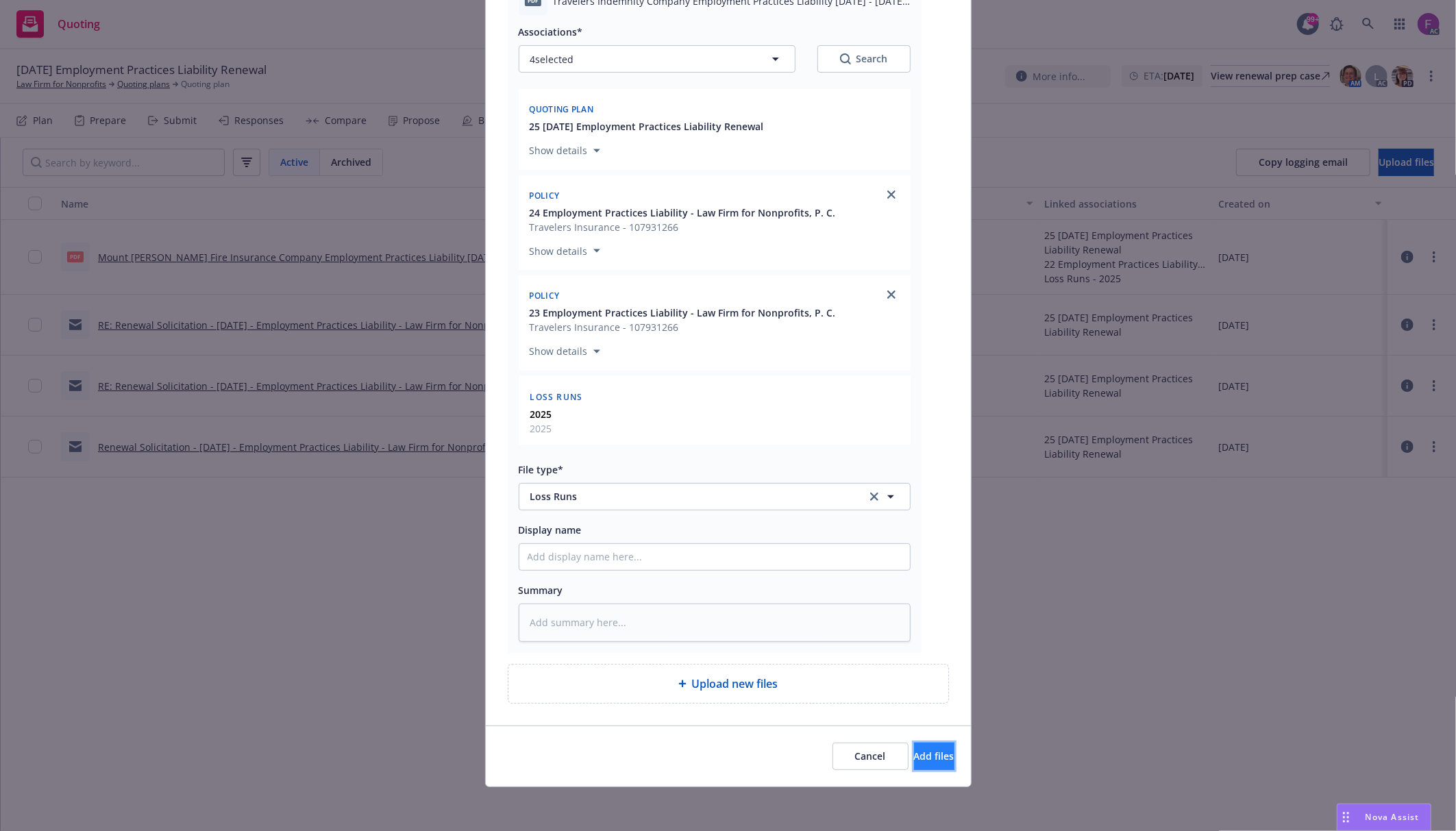
click at [914, 764] on button "Add files" at bounding box center [934, 756] width 41 height 27
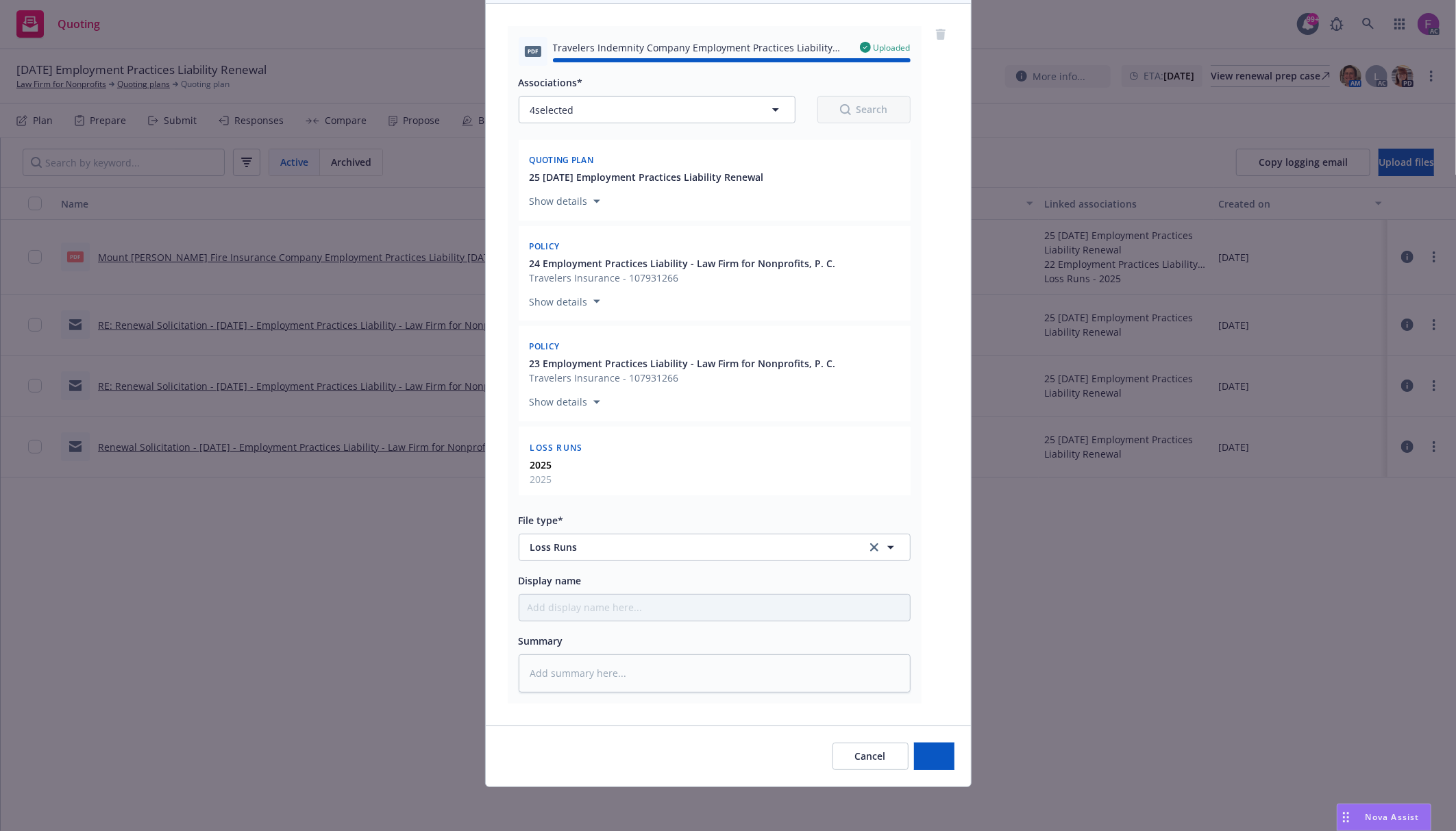
type textarea "x"
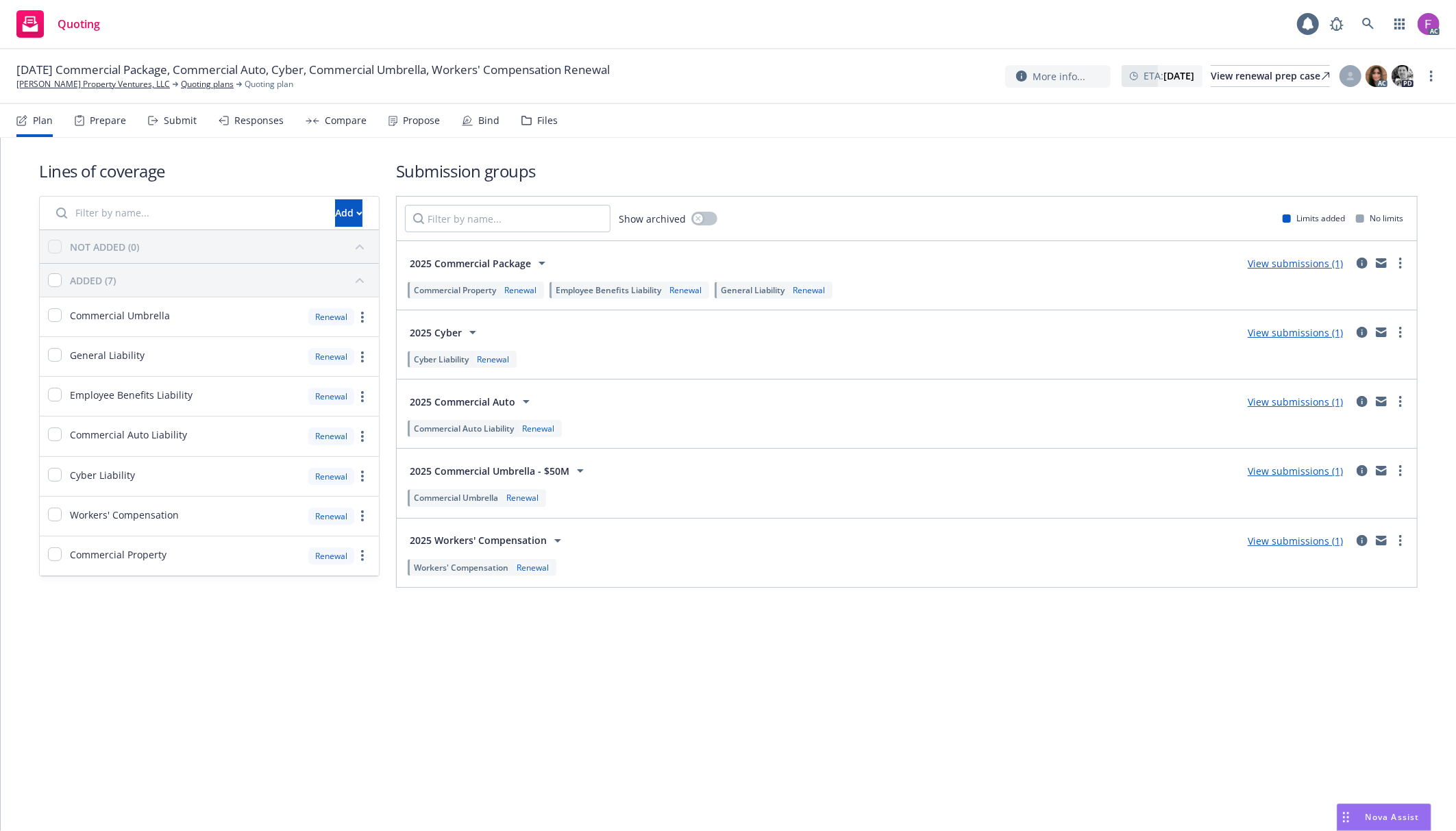
click at [546, 121] on div "Files" at bounding box center [547, 120] width 20 height 11
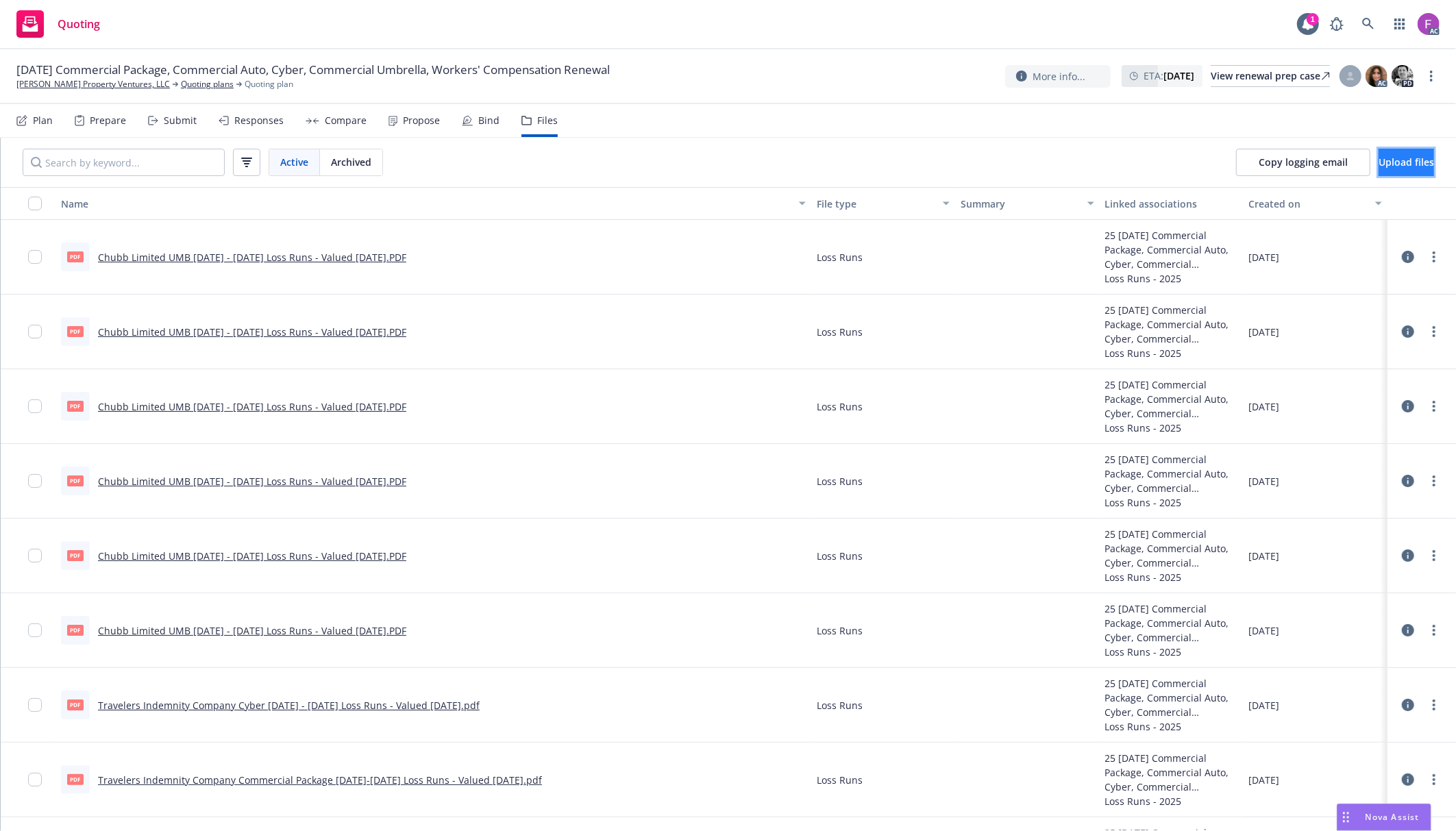
click at [1378, 162] on span "Upload files" at bounding box center [1406, 162] width 56 height 13
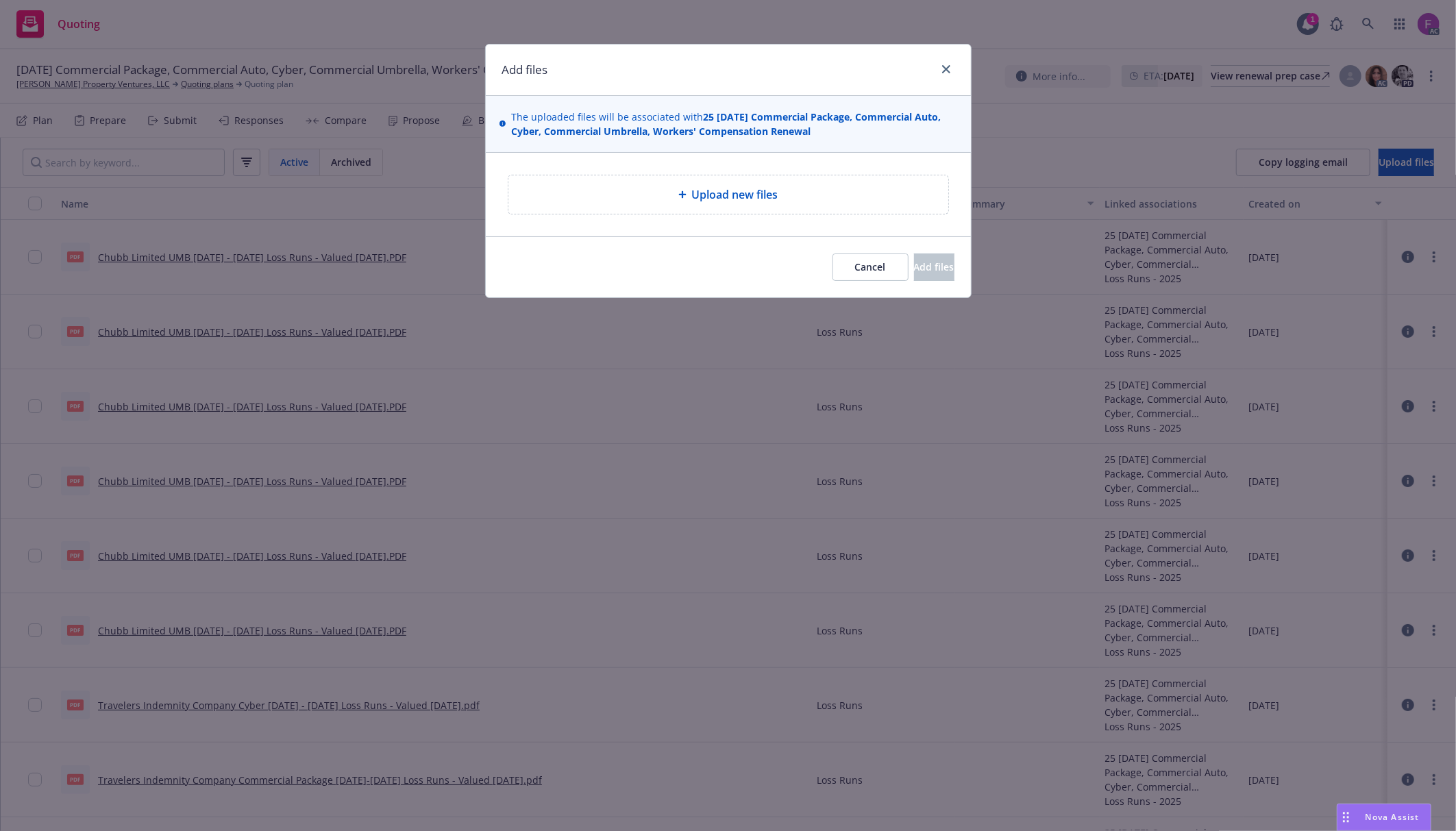
click at [740, 198] on span "Upload new files" at bounding box center [735, 194] width 87 height 17
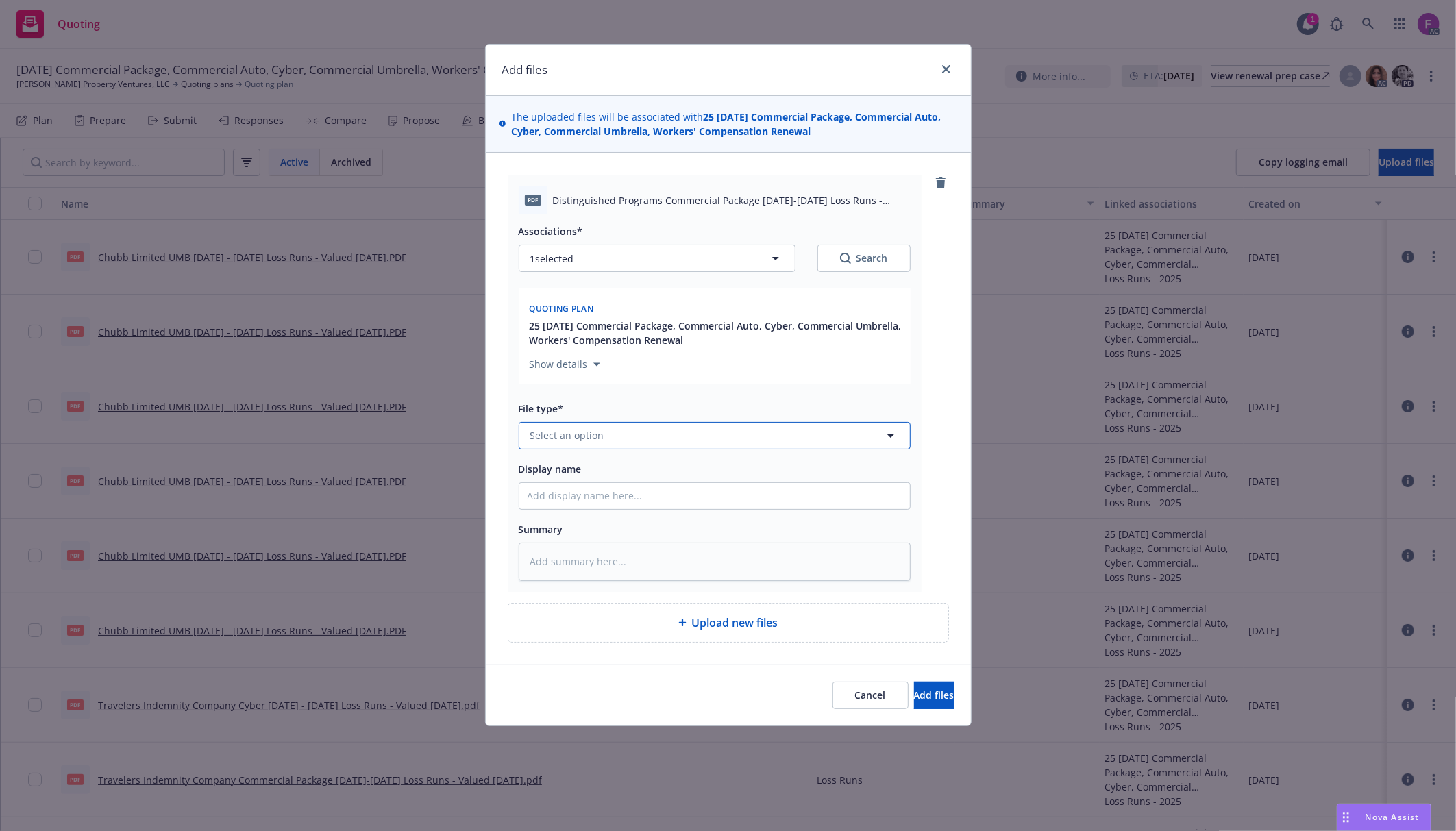
click at [563, 439] on span "Select an option" at bounding box center [568, 435] width 74 height 14
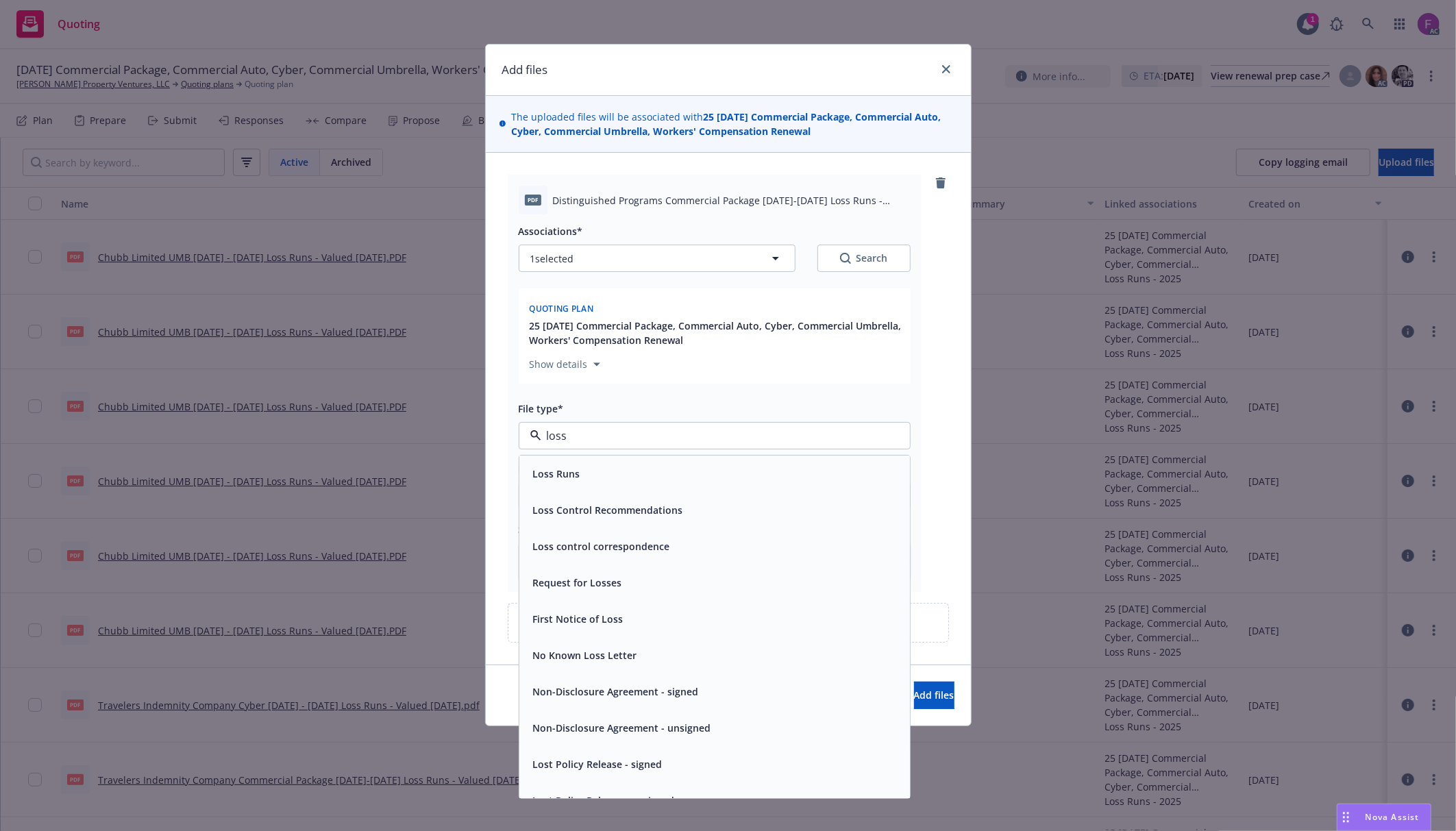
paste input "Loss Run"
type input "Loss Run"
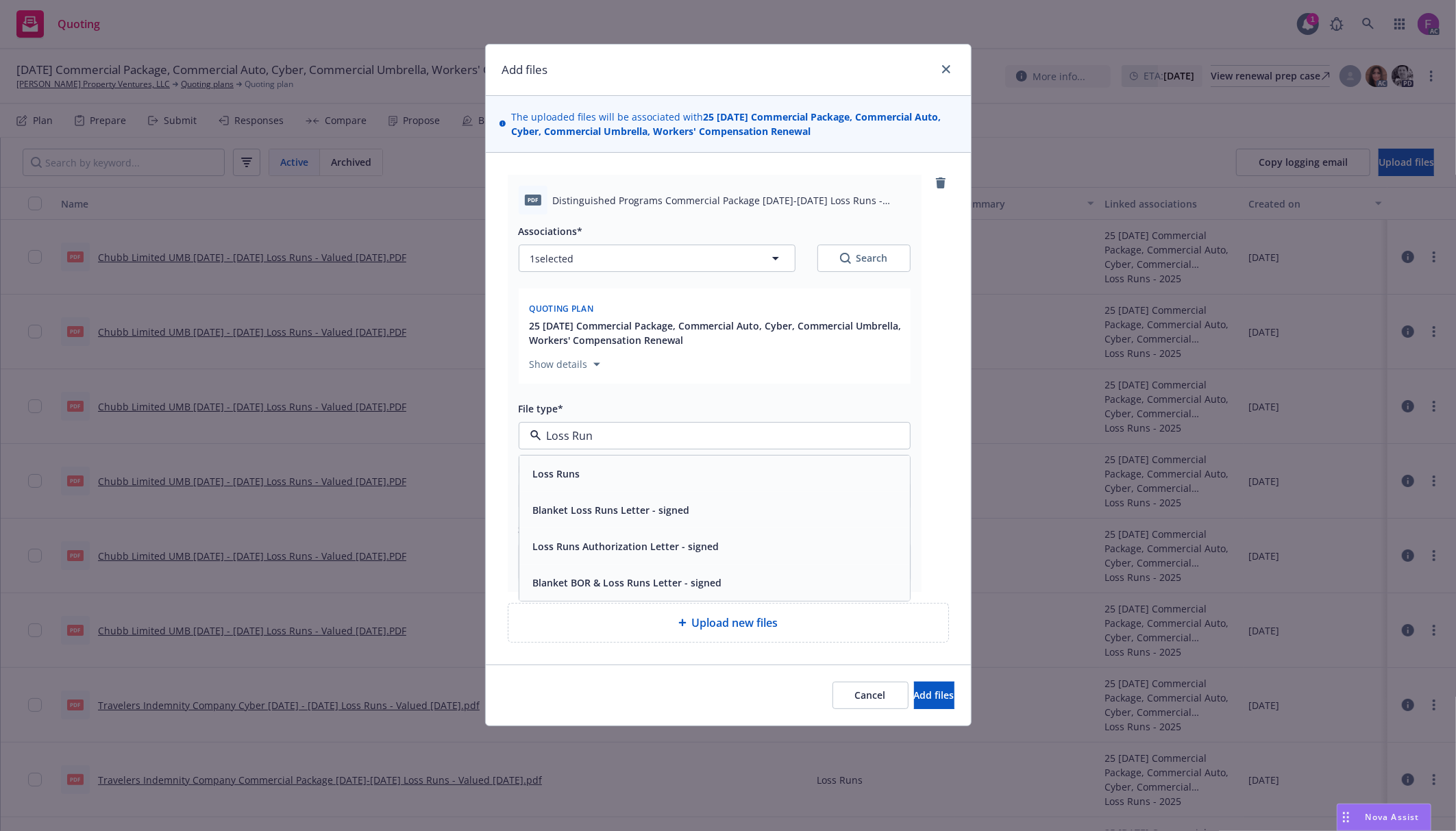
click at [573, 475] on span "Loss Runs" at bounding box center [556, 473] width 47 height 14
click at [579, 263] on button "1 selected" at bounding box center [656, 258] width 277 height 27
type textarea "x"
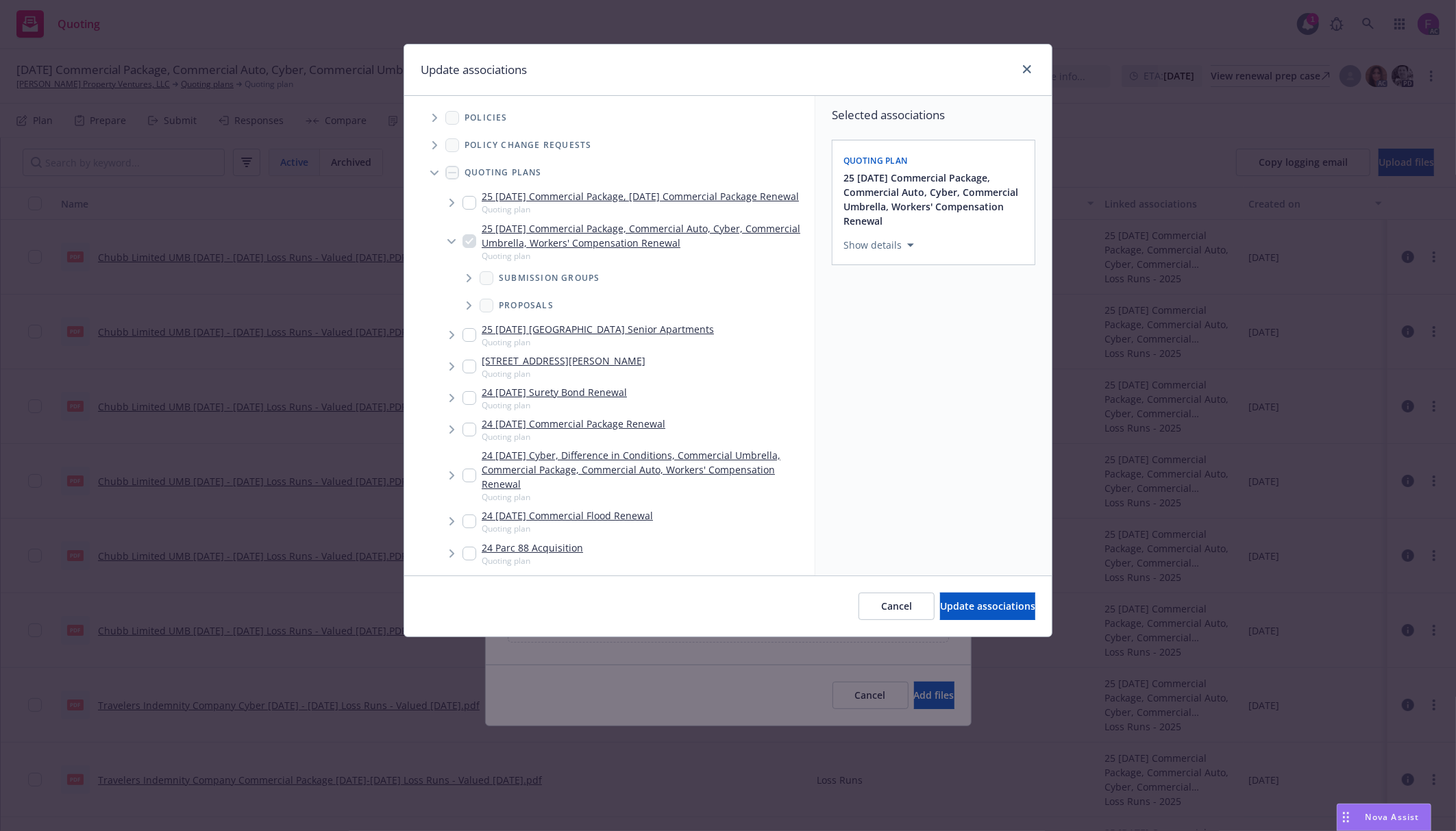
click at [436, 118] on icon "Tree Example" at bounding box center [434, 118] width 4 height 8
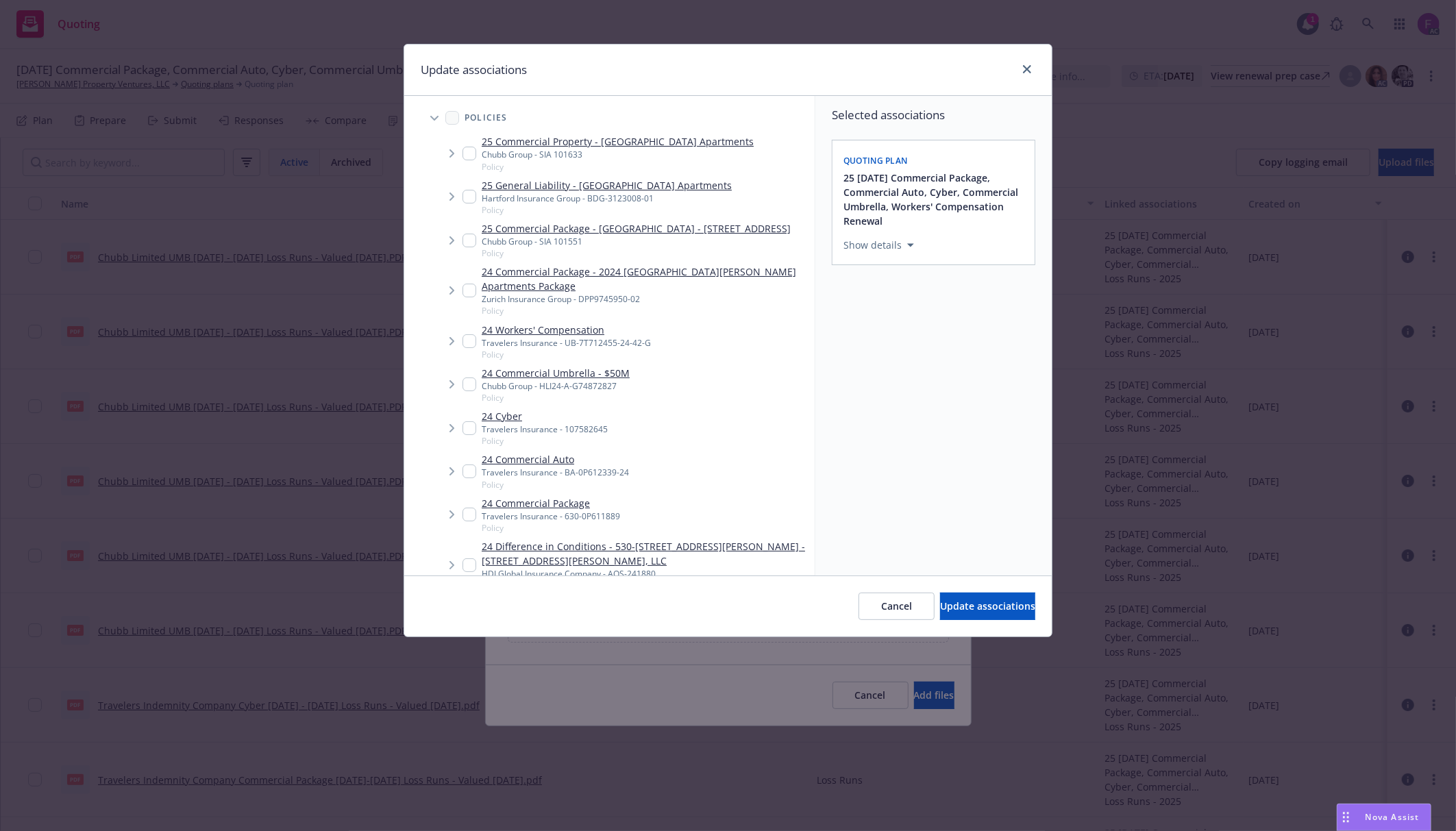
click at [579, 72] on div "Update associations" at bounding box center [728, 70] width 648 height 51
click at [464, 296] on input "Tree Example" at bounding box center [469, 290] width 13 height 13
checkbox input "true"
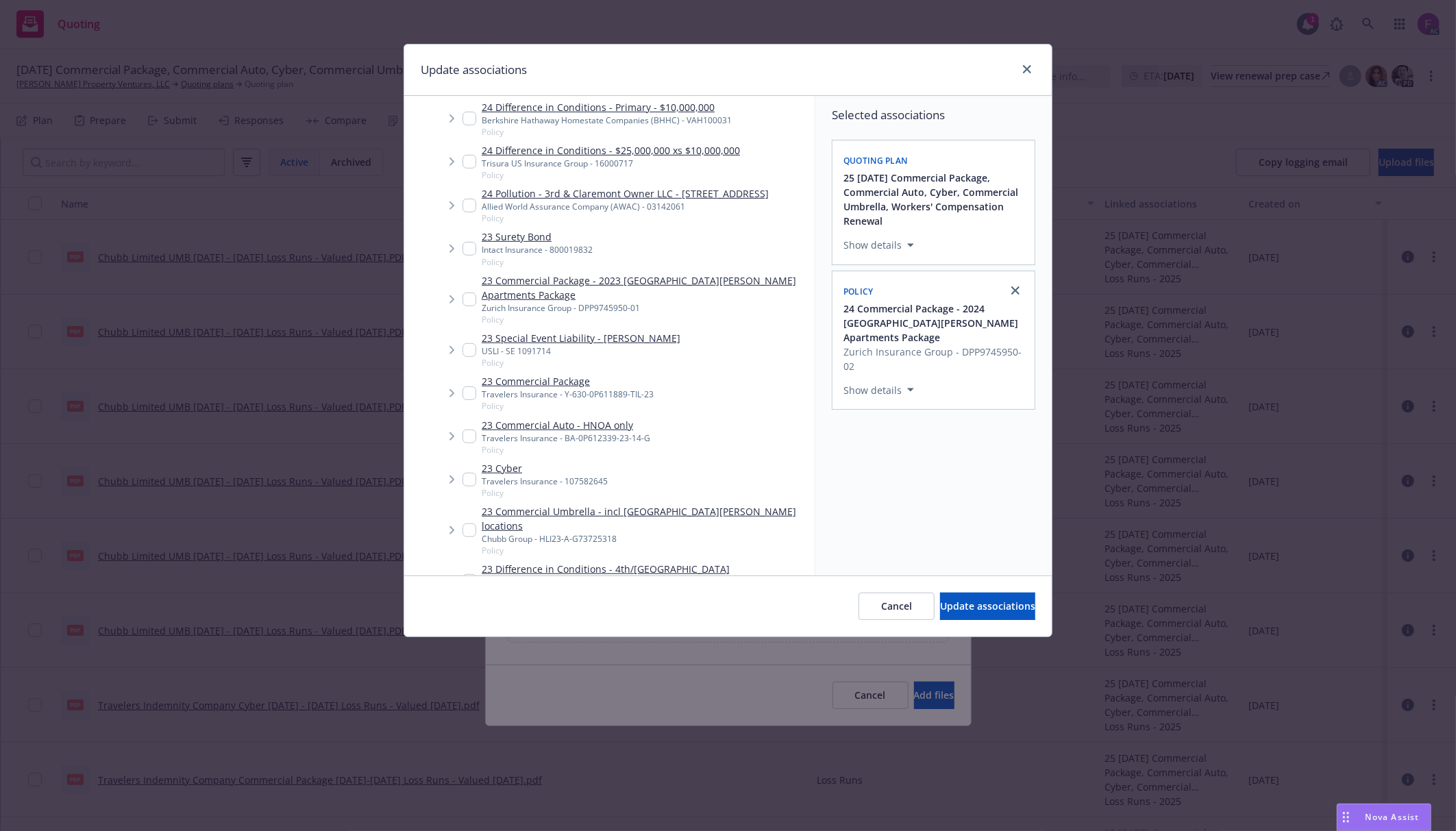
scroll to position [548, 0]
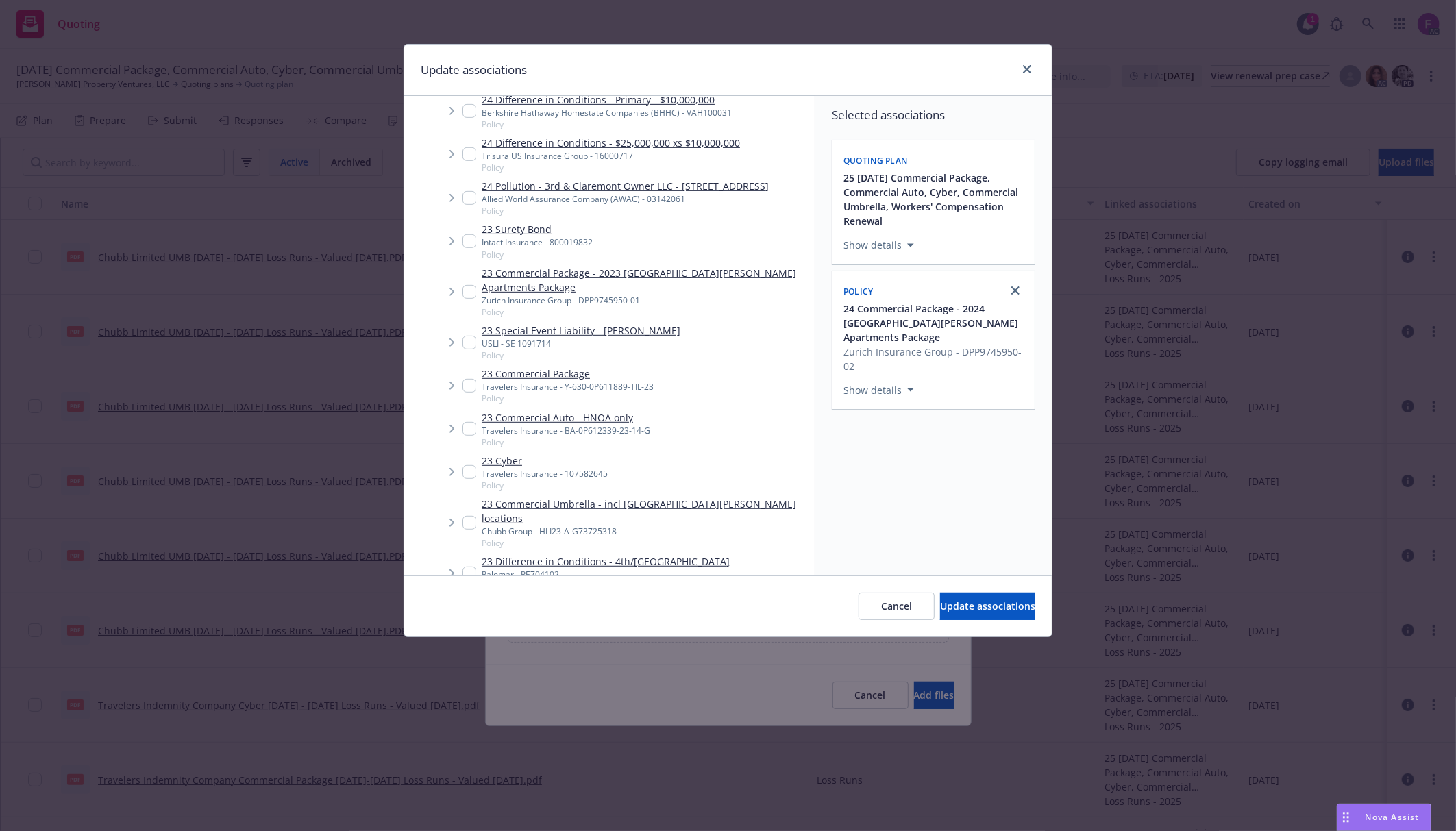
click at [469, 299] on input "Tree Example" at bounding box center [469, 291] width 13 height 13
checkbox input "true"
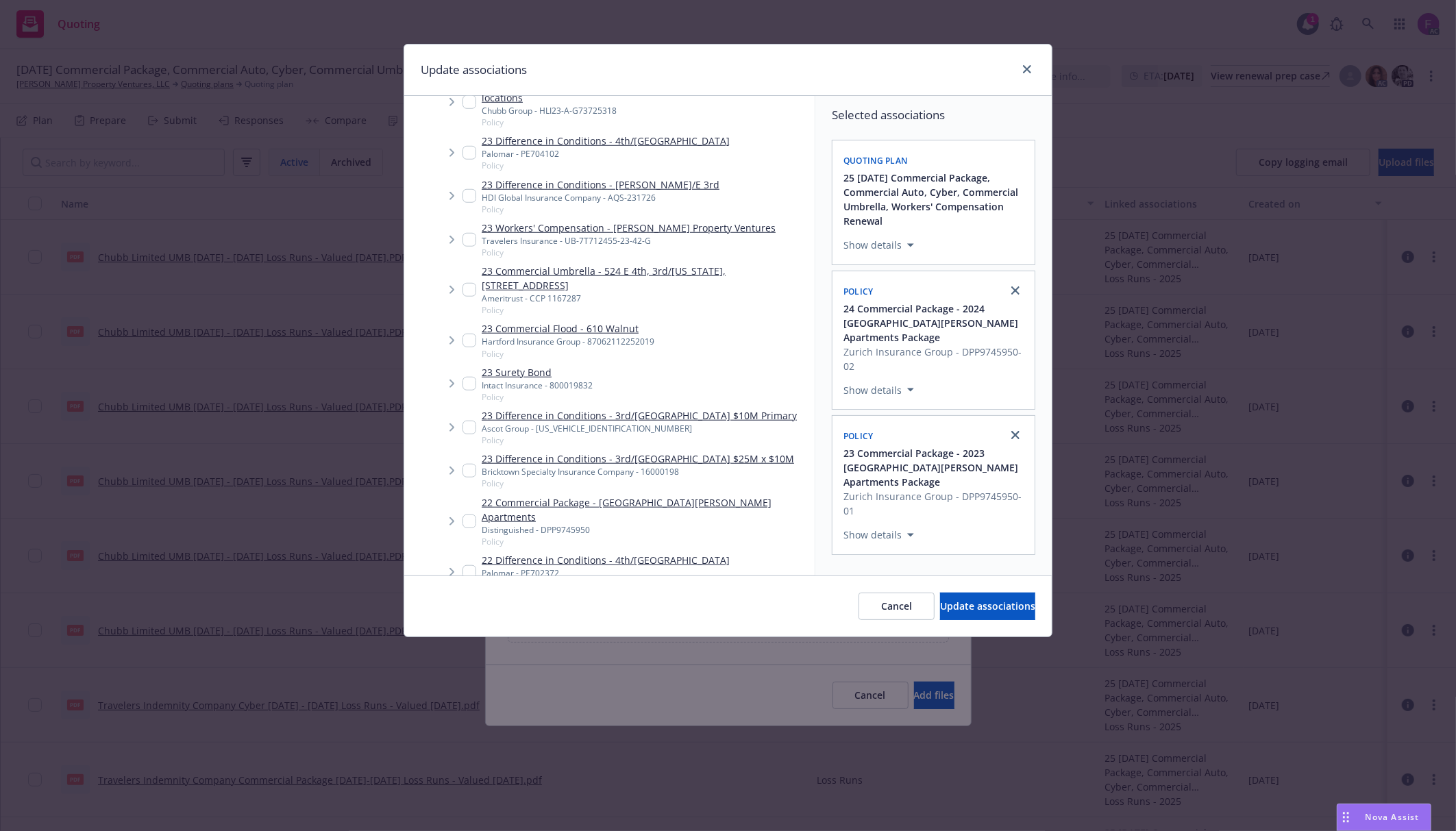
scroll to position [1186, 0]
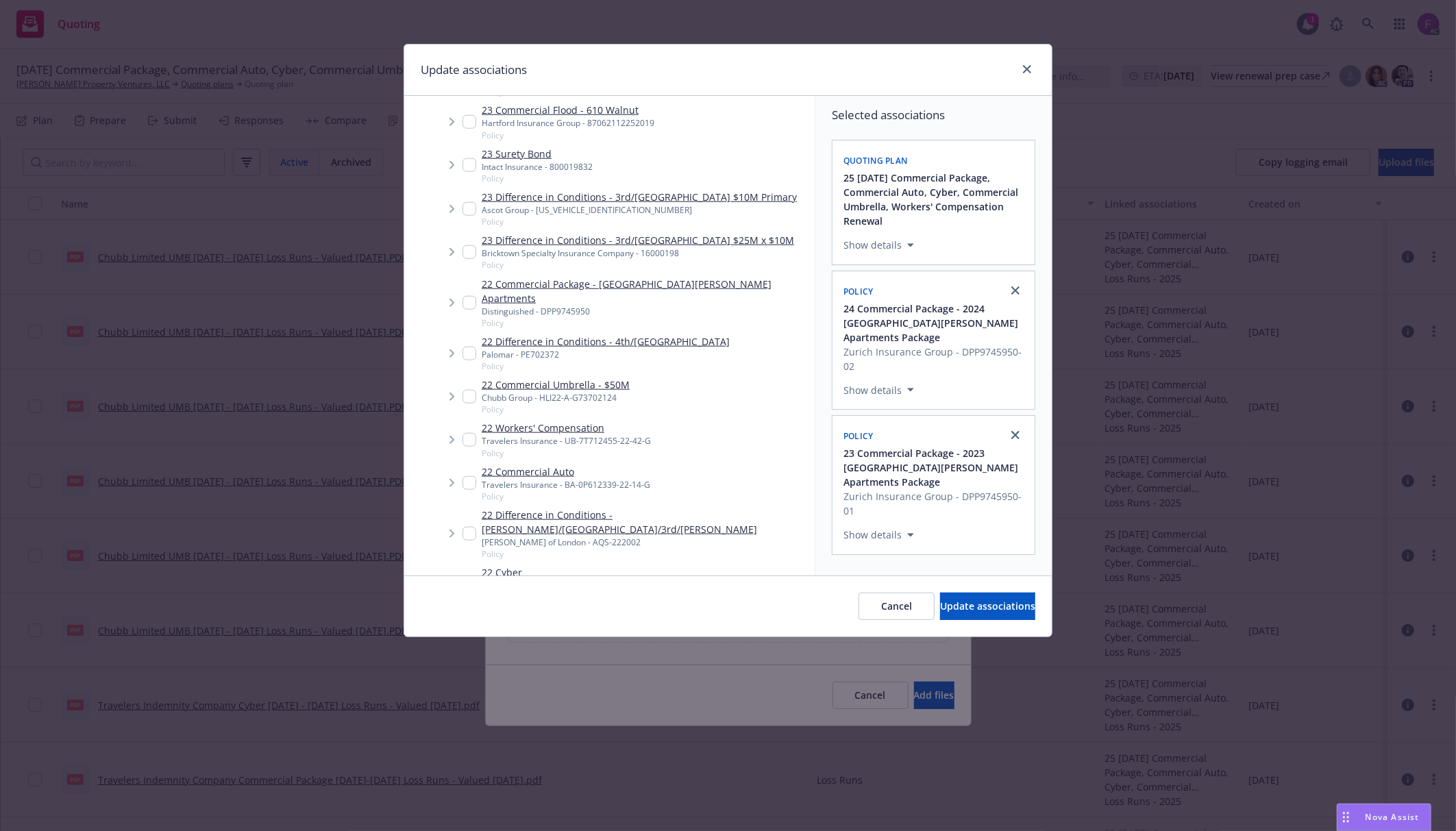
click at [466, 296] on input "Tree Example" at bounding box center [469, 302] width 13 height 13
checkbox input "true"
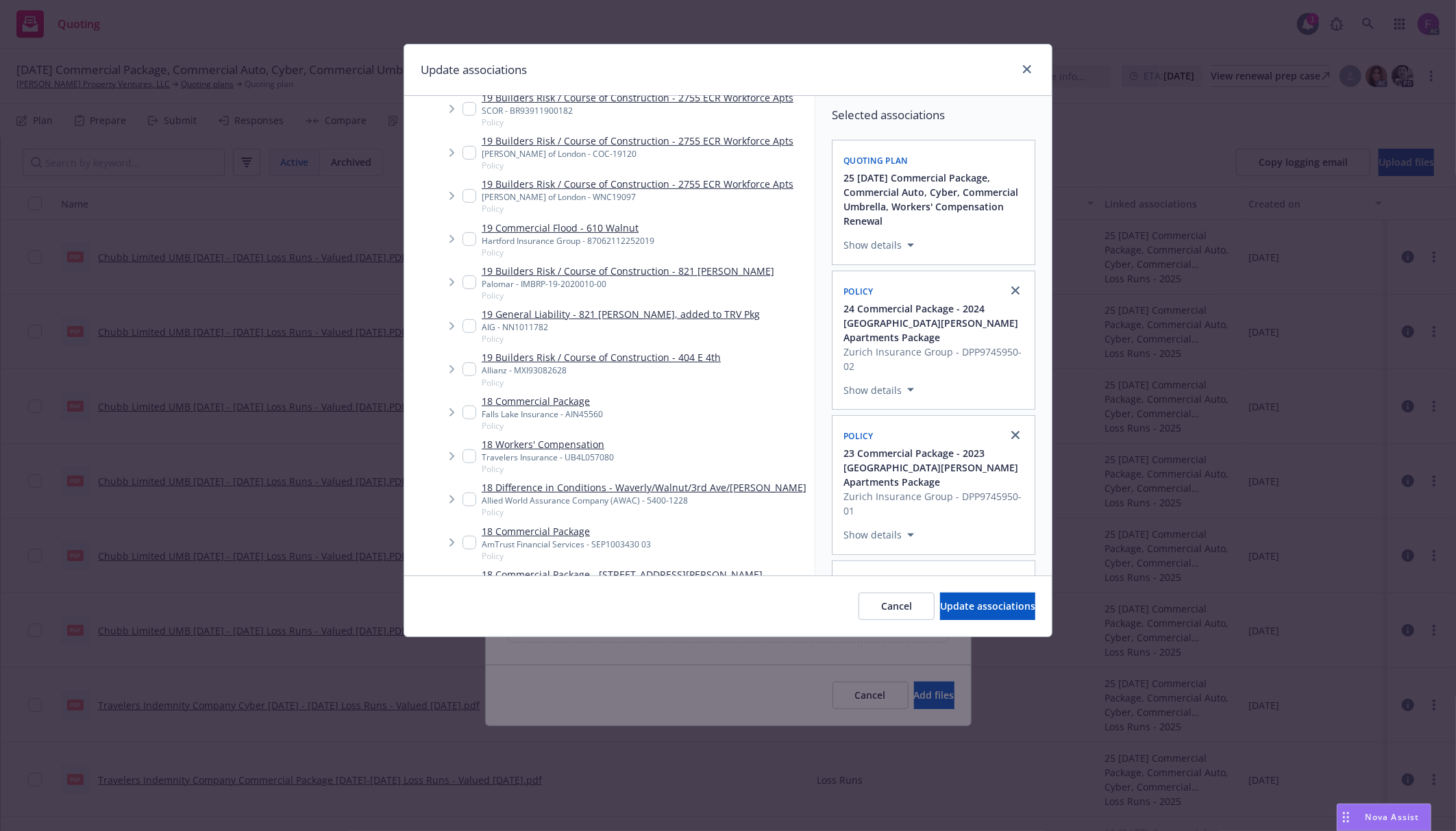
scroll to position [6132, 0]
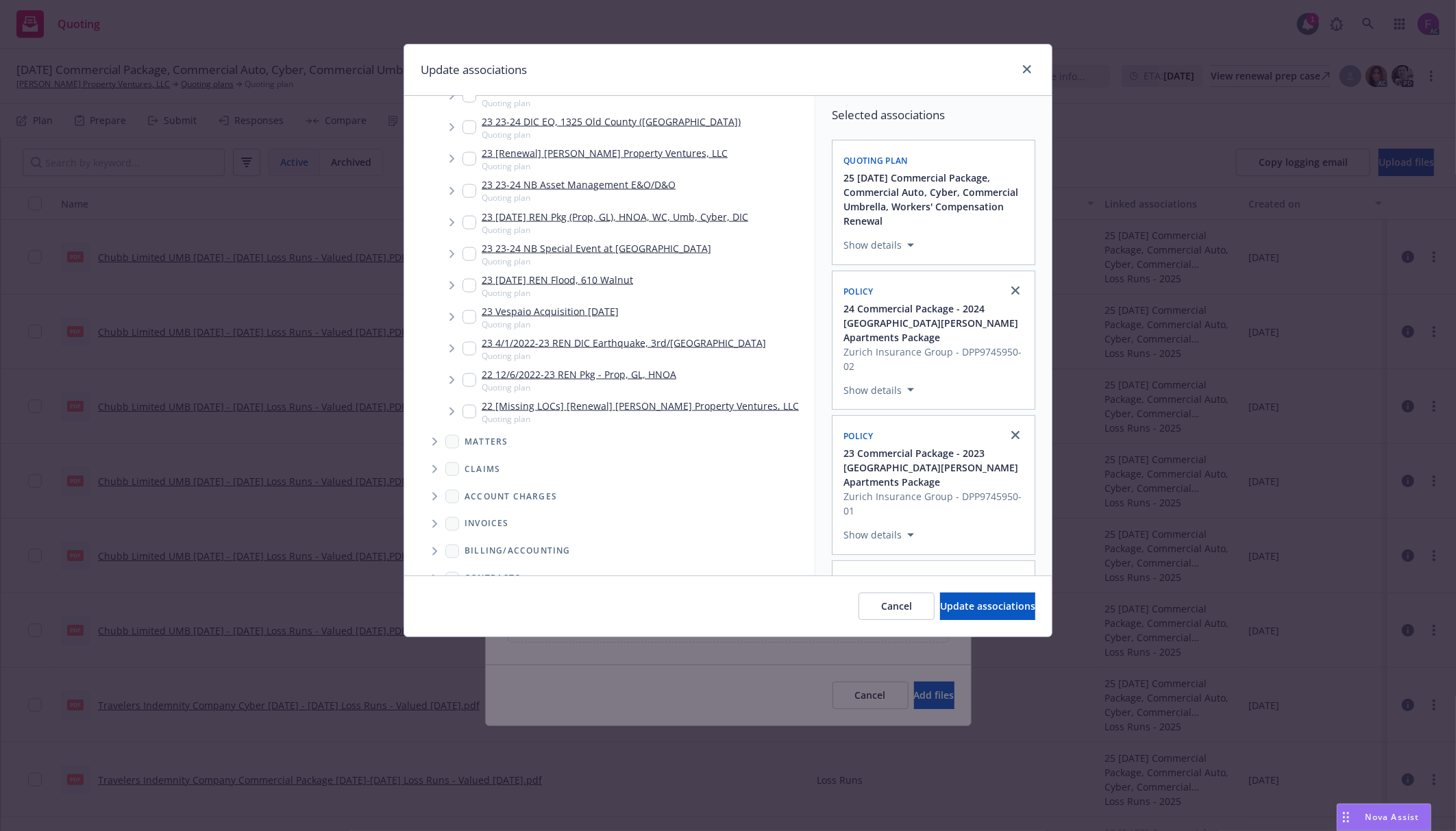
click at [437, 677] on span "Folder Tree Example" at bounding box center [434, 688] width 22 height 22
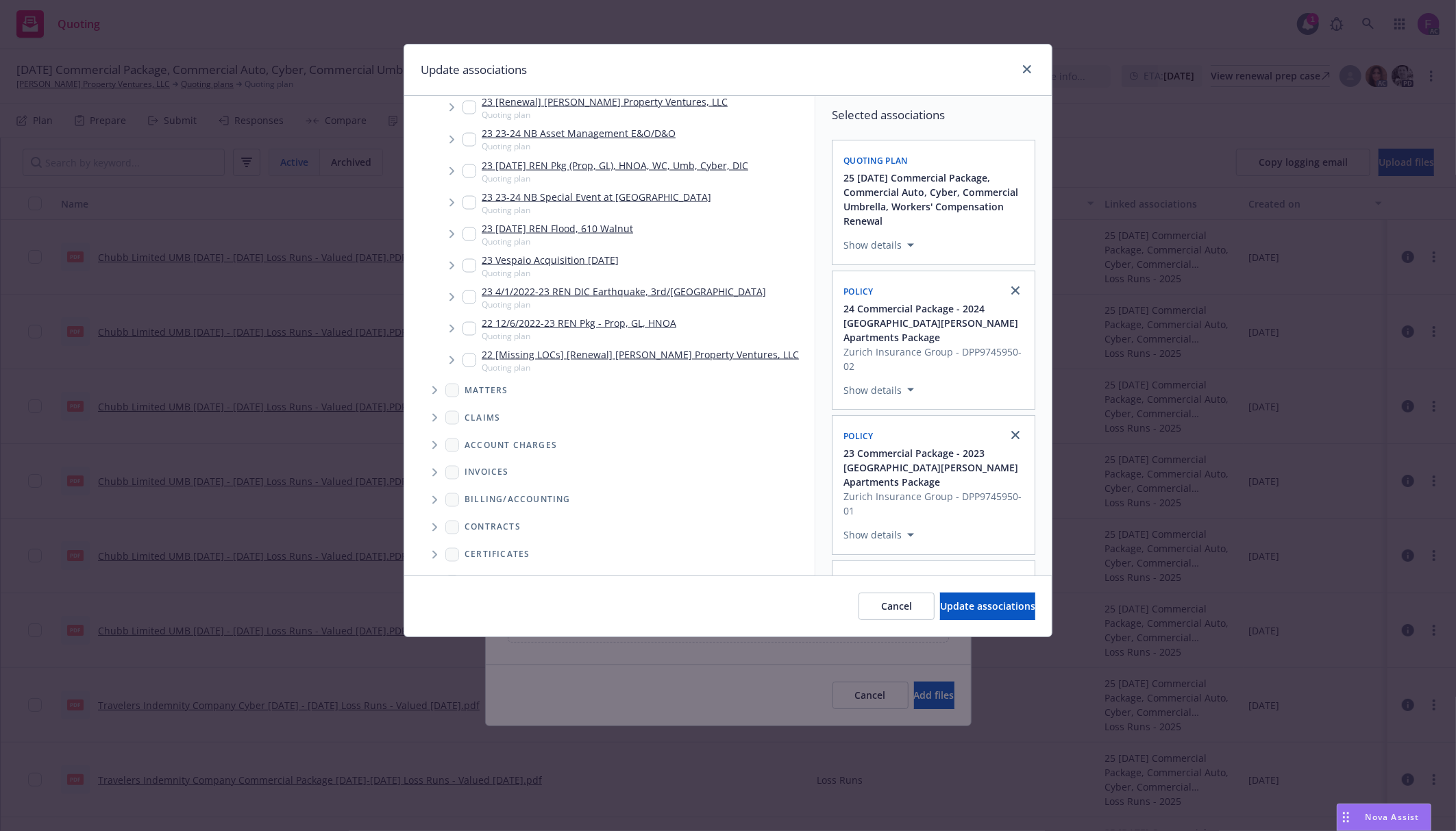
click at [470, 679] on input "Folder Tree Example" at bounding box center [471, 685] width 13 height 13
checkbox input "true"
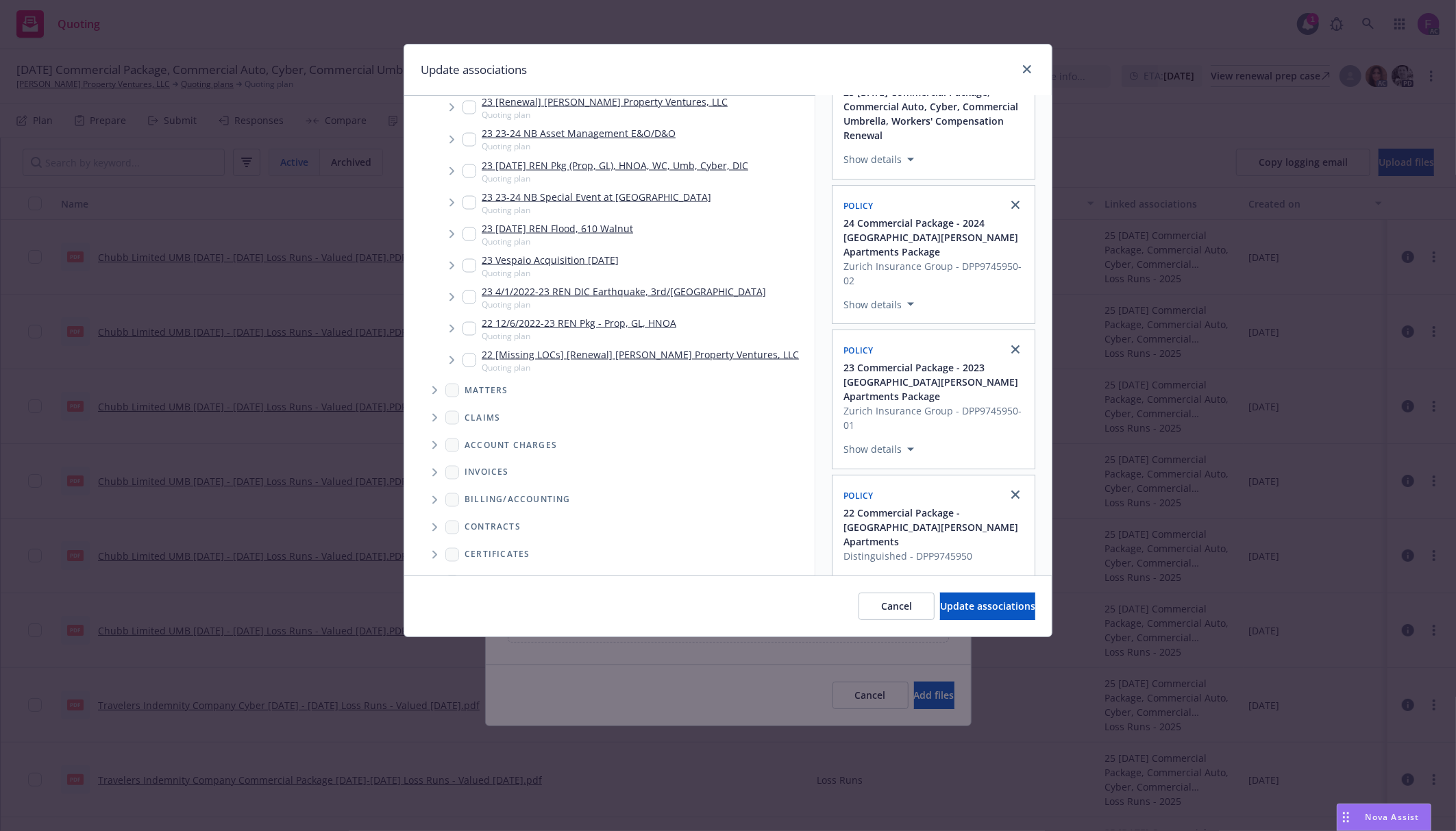
scroll to position [156, 0]
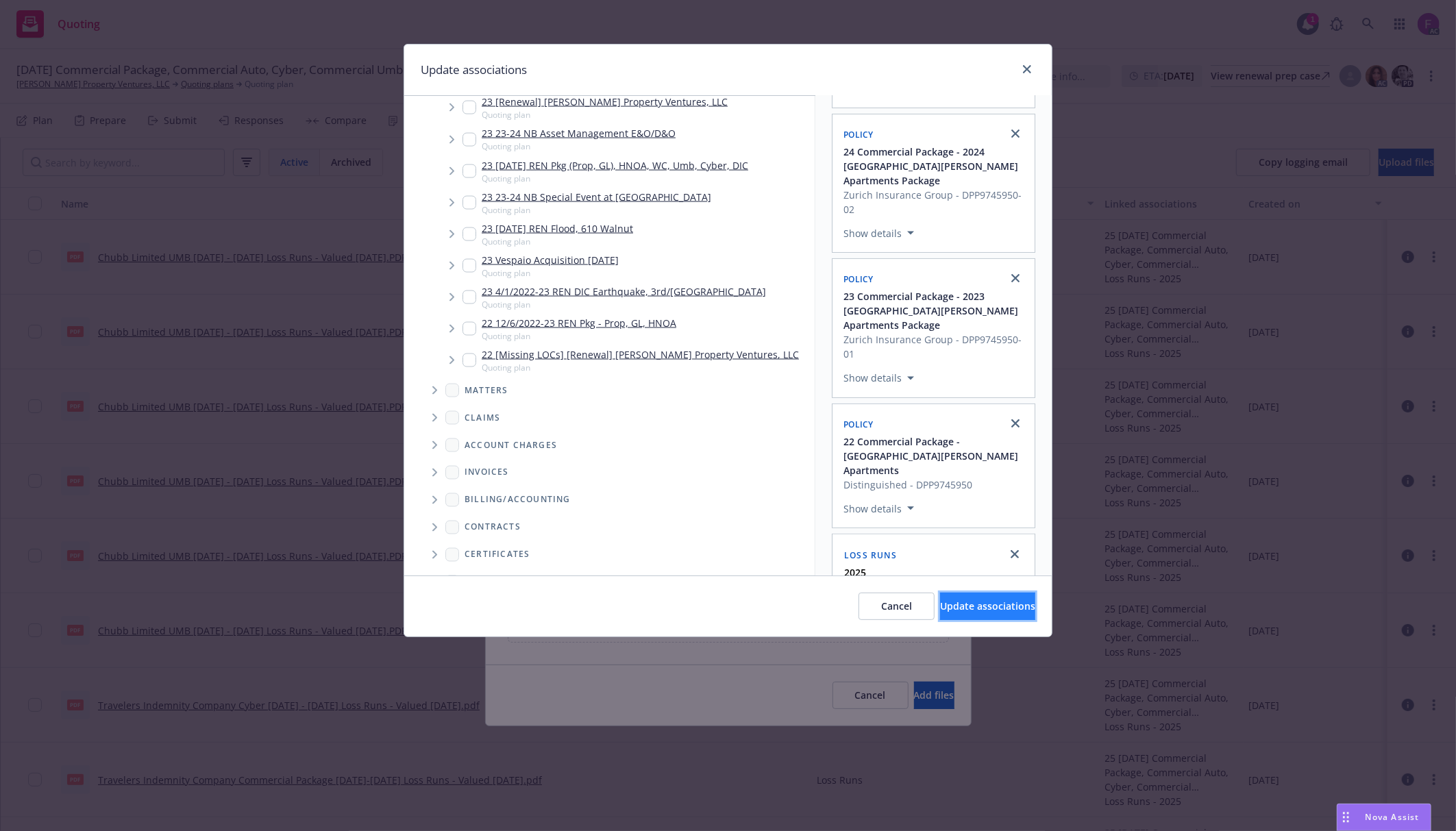
click at [987, 616] on button "Update associations" at bounding box center [988, 606] width 96 height 27
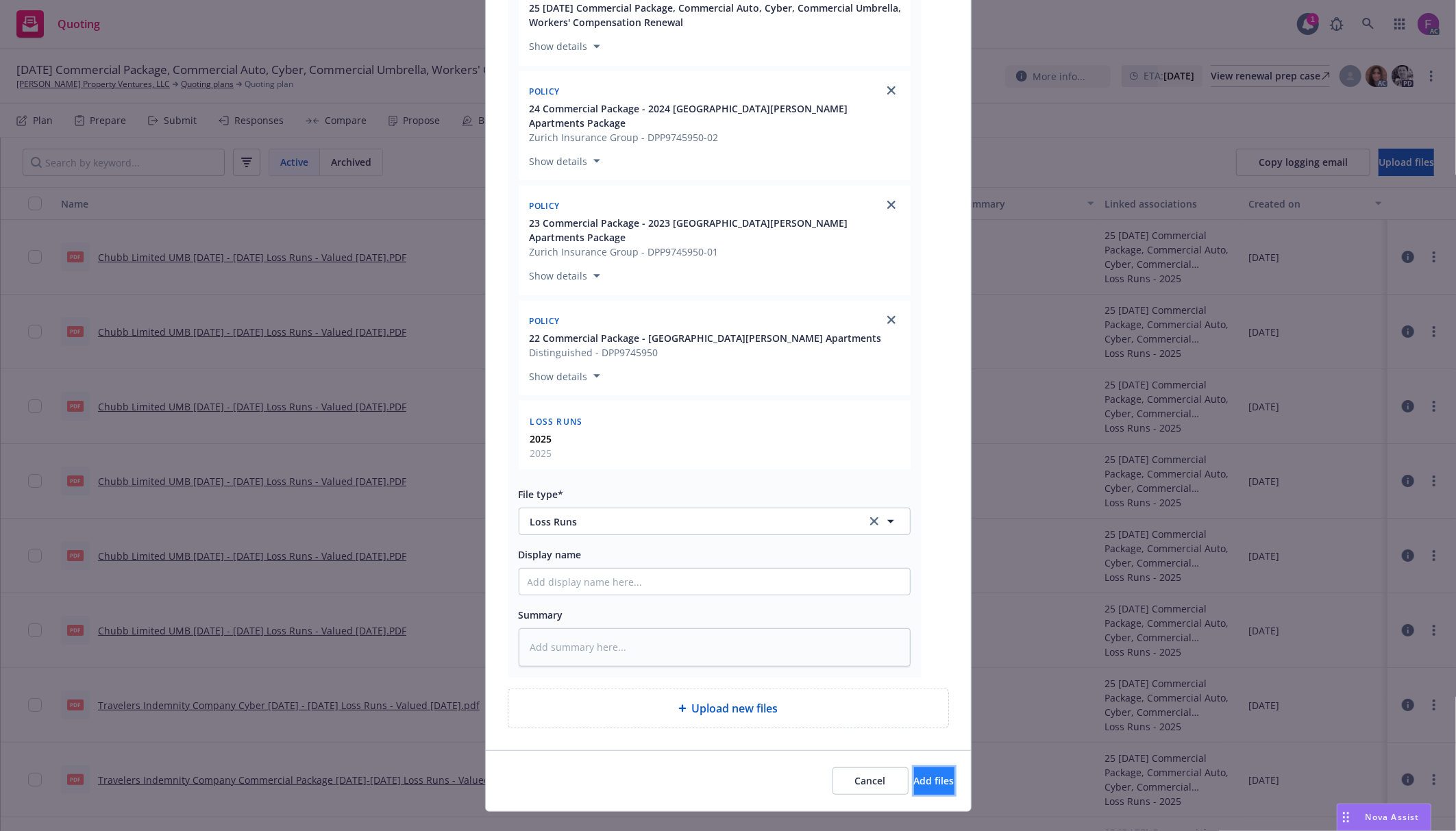
click at [914, 767] on button "Add files" at bounding box center [934, 781] width 41 height 27
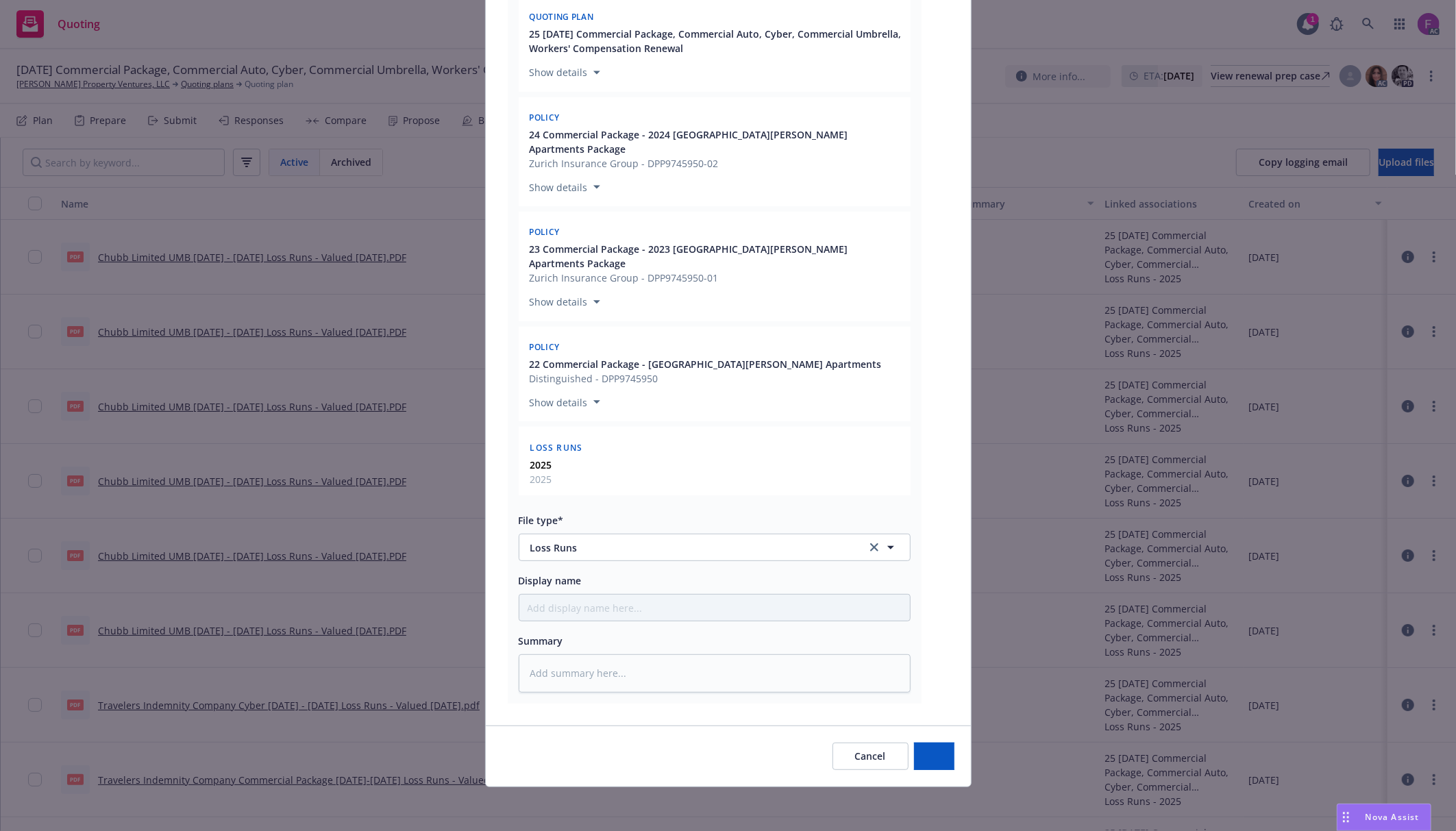
scroll to position [266, 0]
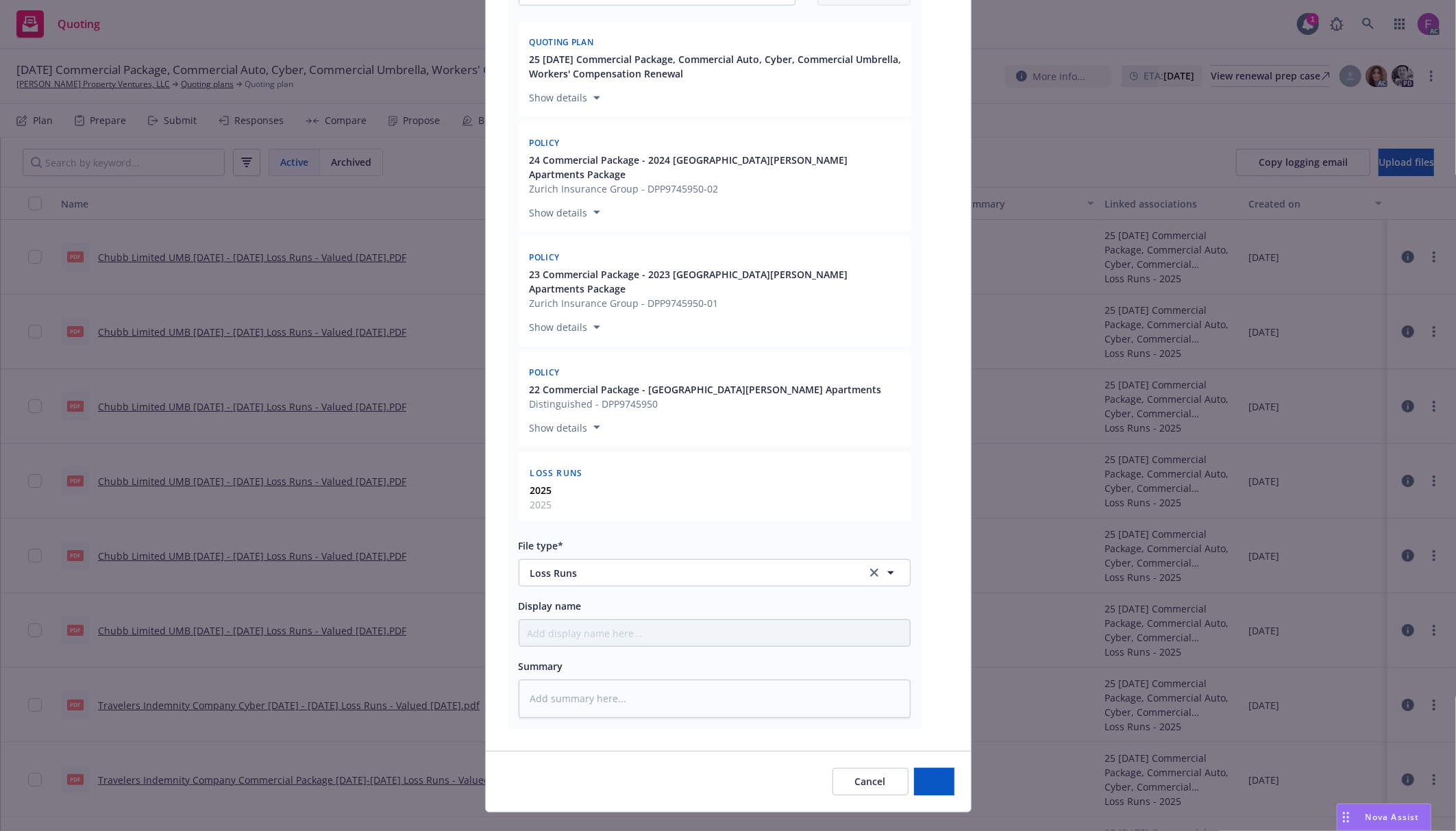
type textarea "x"
